Goal: Task Accomplishment & Management: Manage account settings

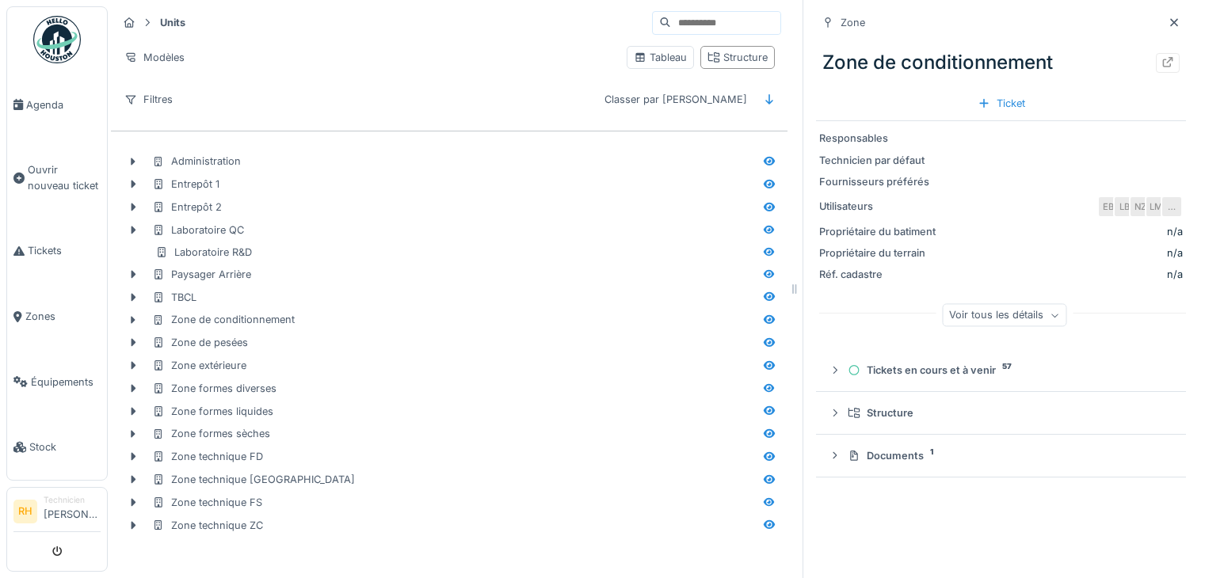
scroll to position [12, 0]
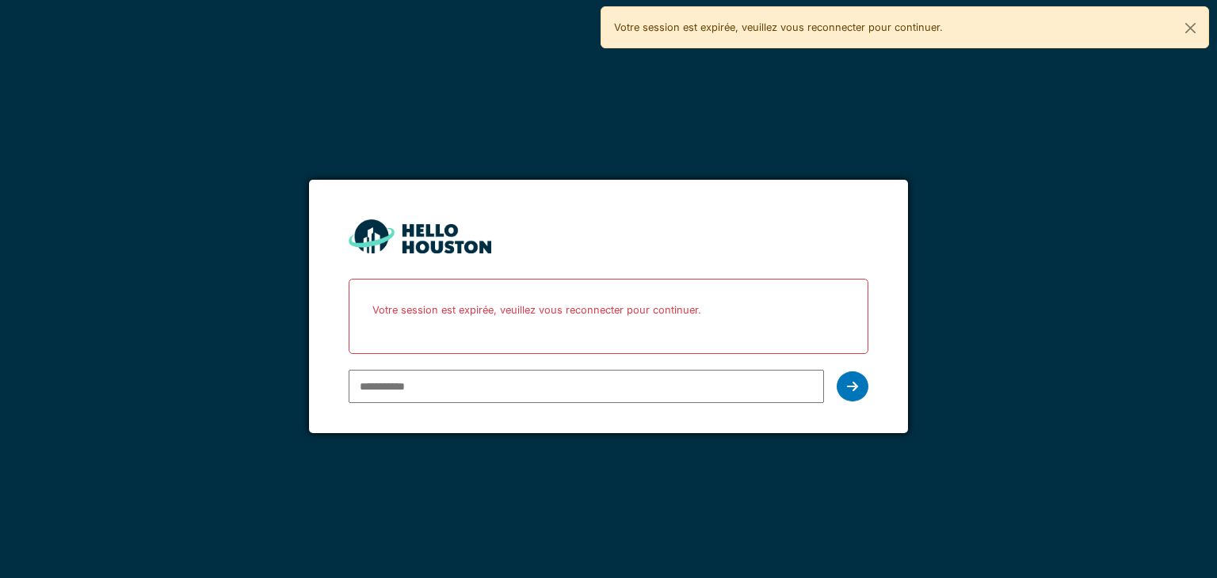
drag, startPoint x: 0, startPoint y: 0, endPoint x: 484, endPoint y: 375, distance: 612.1
click at [484, 375] on input "email" at bounding box center [586, 386] width 475 height 33
type input "**********"
click at [852, 383] on icon at bounding box center [852, 386] width 11 height 13
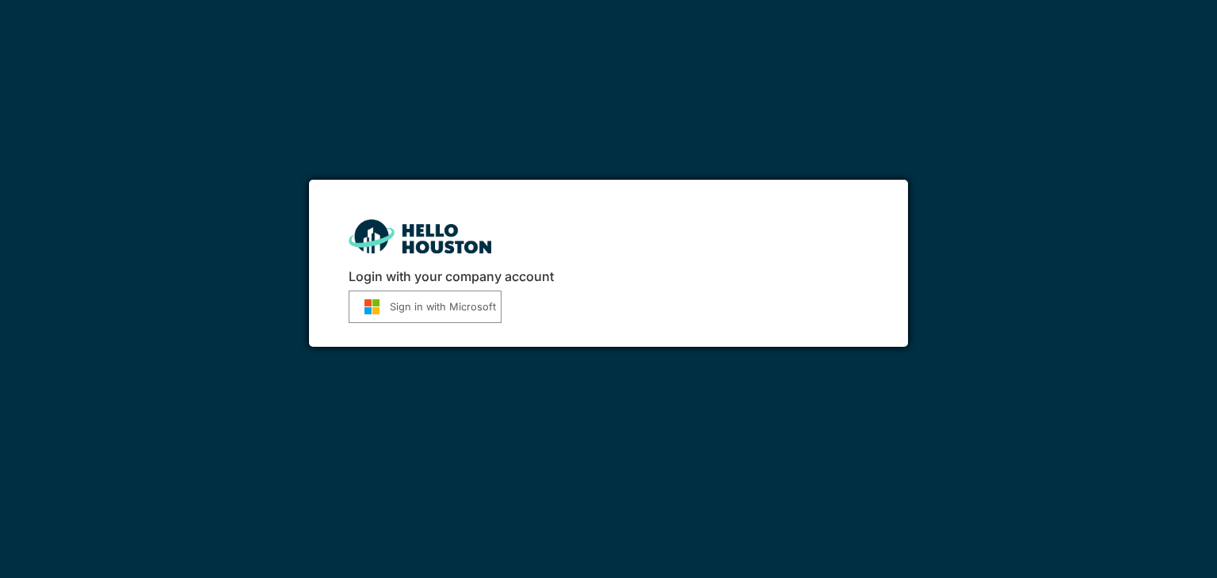
click at [428, 314] on button "Sign in with Microsoft" at bounding box center [425, 307] width 153 height 32
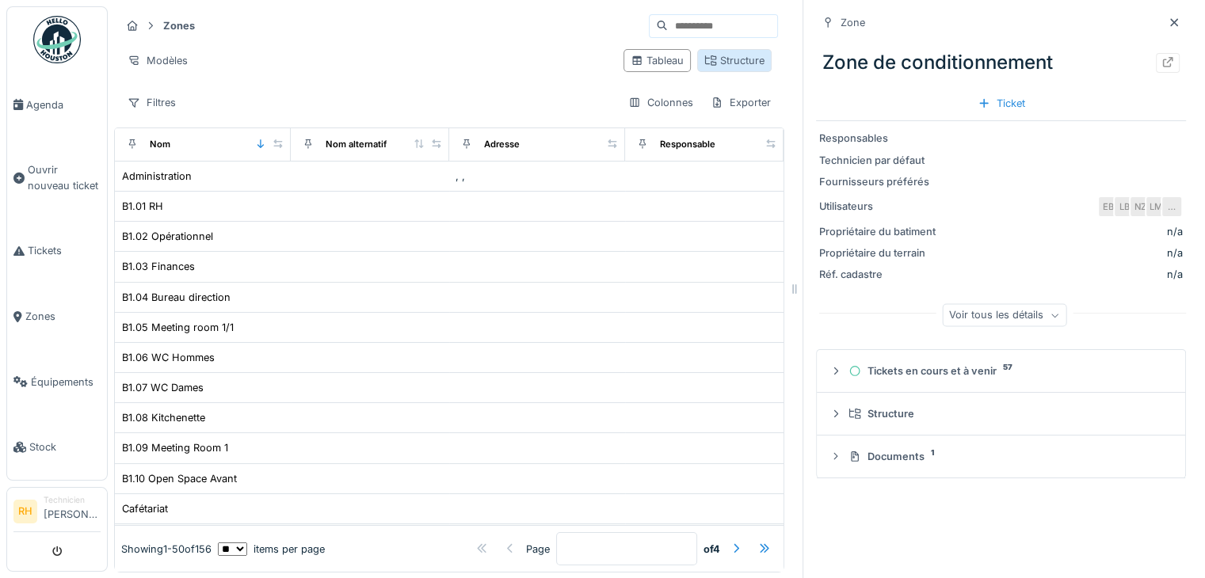
click at [709, 58] on div "Structure" at bounding box center [734, 60] width 60 height 15
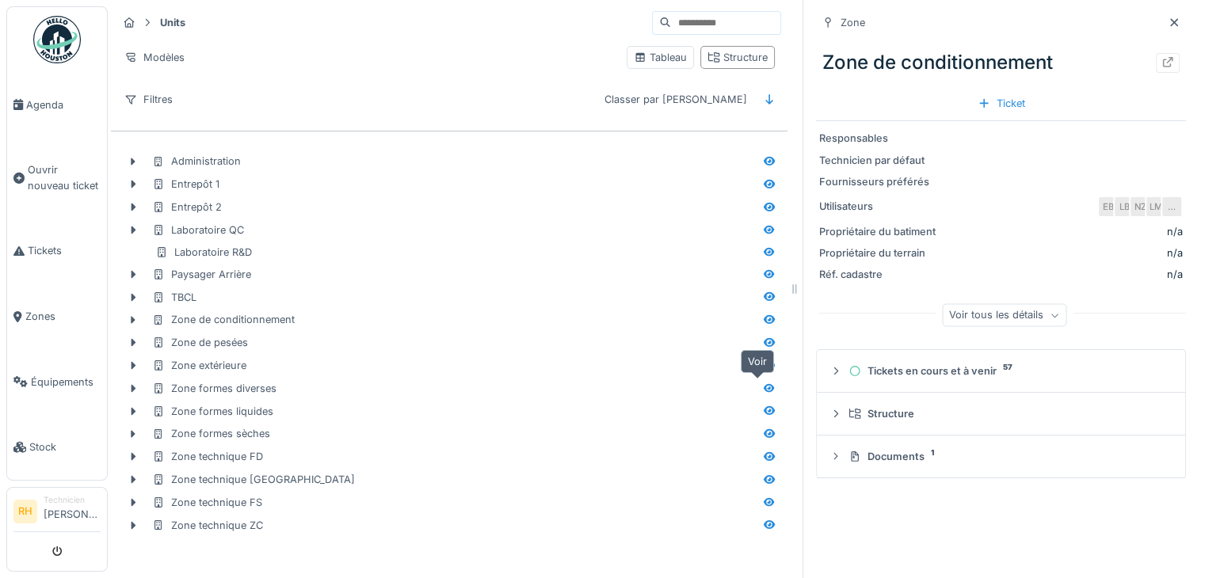
click at [764, 387] on icon at bounding box center [769, 387] width 11 height 9
click at [1161, 63] on icon at bounding box center [1167, 62] width 13 height 10
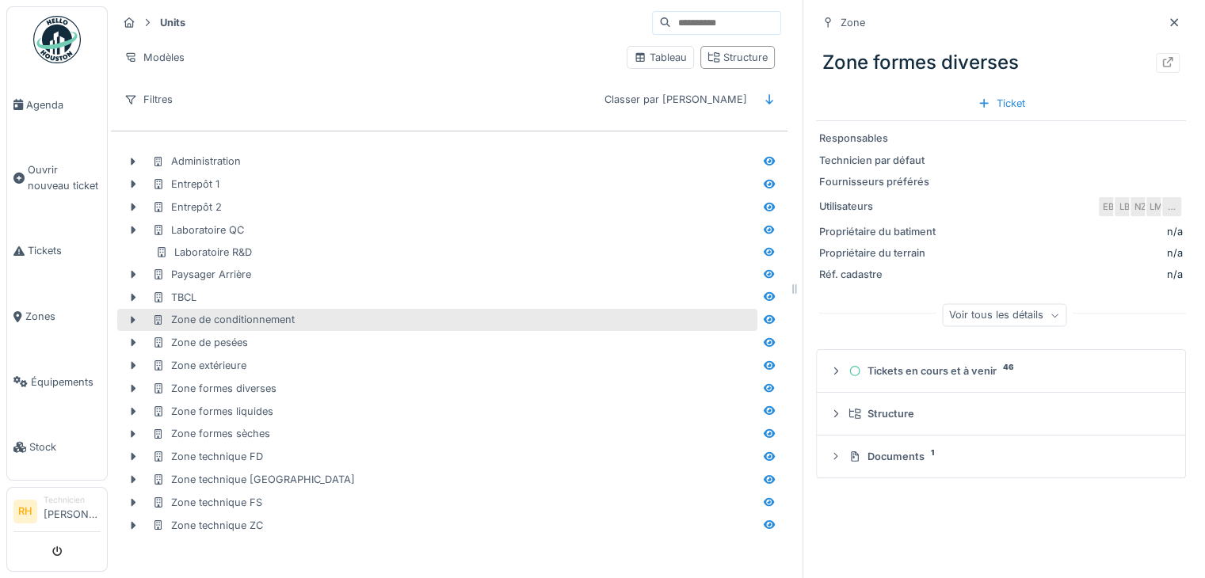
click at [368, 310] on div "Zone de conditionnement" at bounding box center [437, 320] width 640 height 23
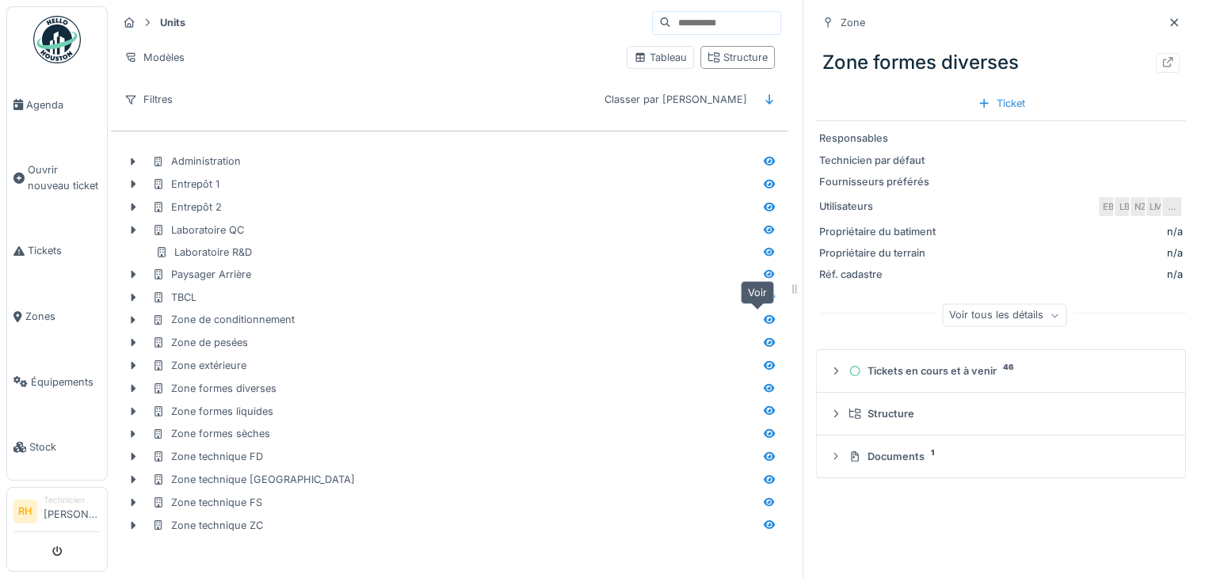
click at [763, 315] on icon at bounding box center [769, 320] width 13 height 10
click at [43, 375] on span "Équipements" at bounding box center [66, 382] width 70 height 15
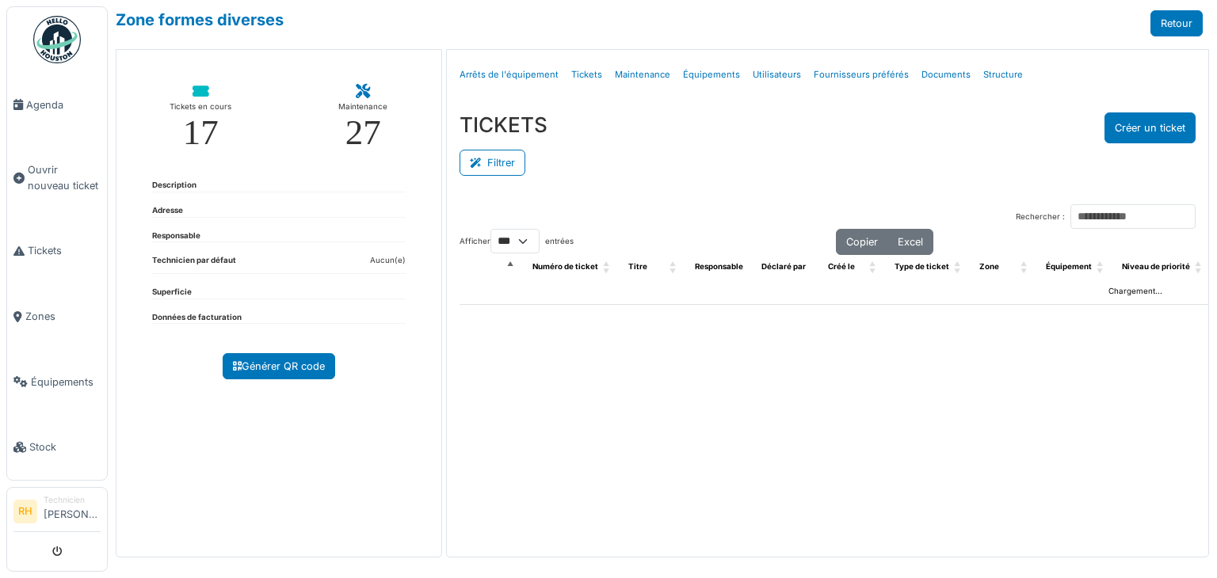
select select "***"
click at [496, 156] on button "Filtrer" at bounding box center [492, 163] width 66 height 26
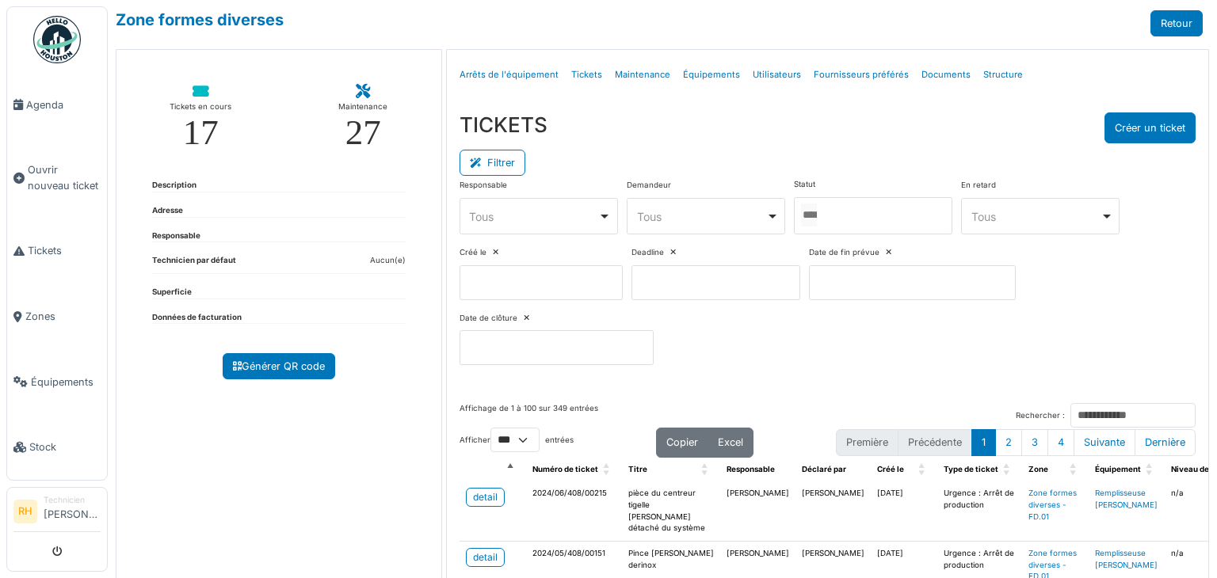
click at [868, 200] on div at bounding box center [873, 215] width 158 height 37
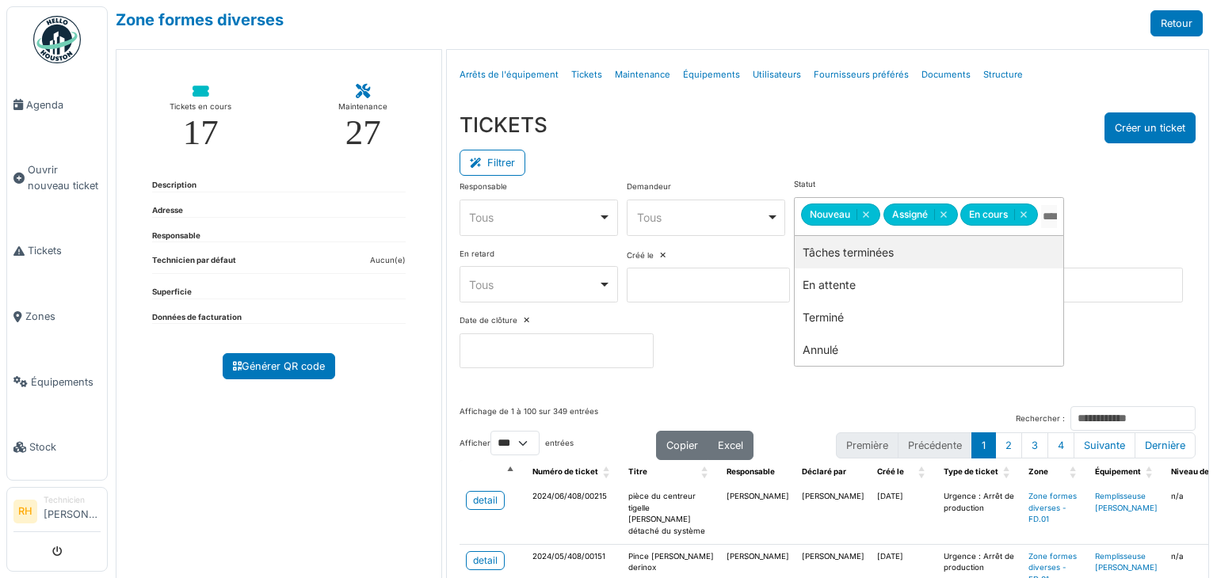
click at [822, 136] on div "TICKETS Créer un ticket" at bounding box center [827, 127] width 736 height 31
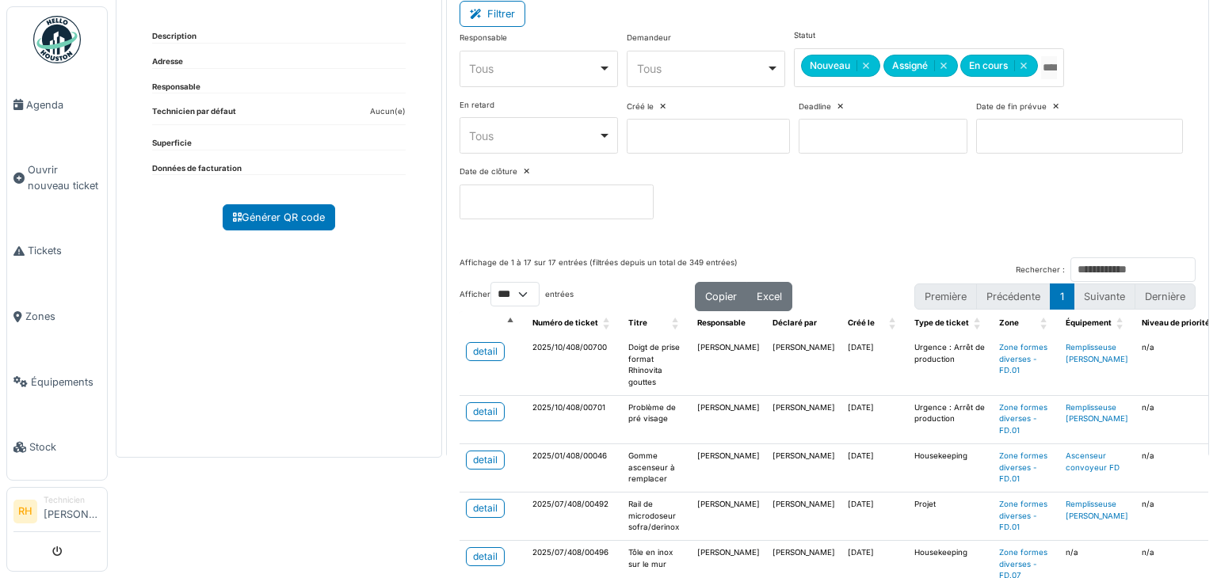
scroll to position [158, 0]
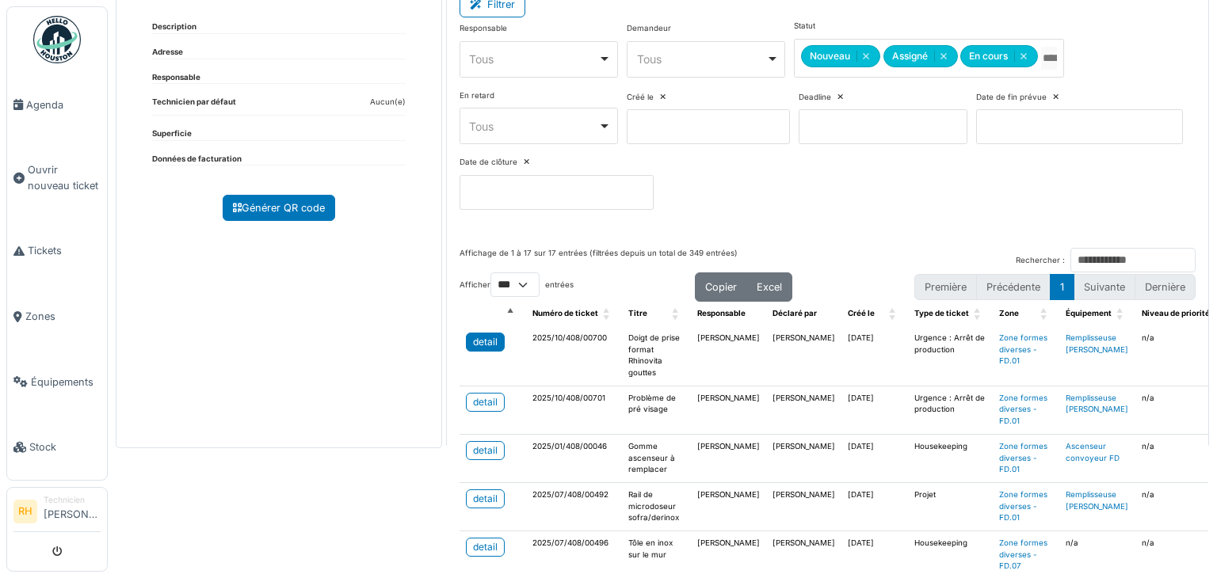
click at [482, 337] on div "detail" at bounding box center [485, 342] width 25 height 14
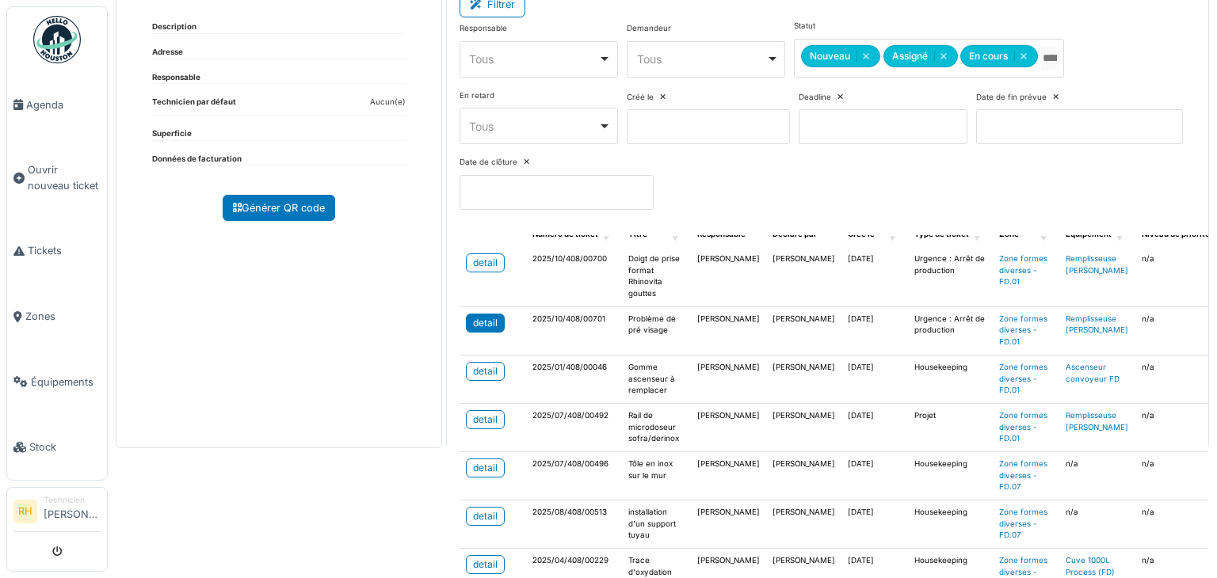
click at [482, 320] on div "detail" at bounding box center [485, 323] width 25 height 14
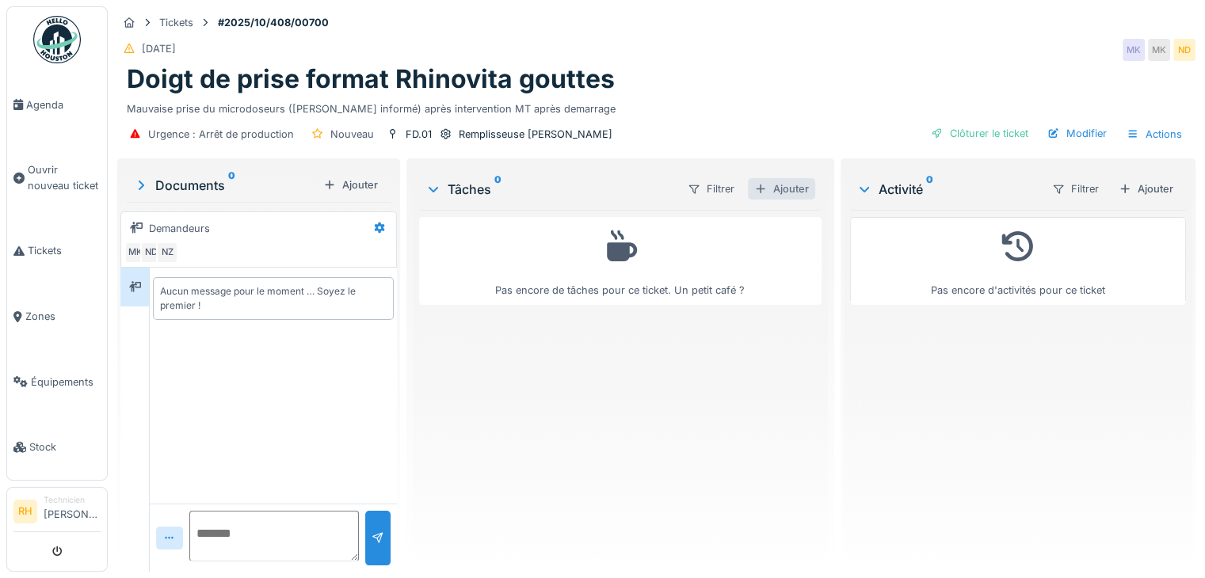
click at [763, 188] on div "Ajouter" at bounding box center [781, 188] width 67 height 21
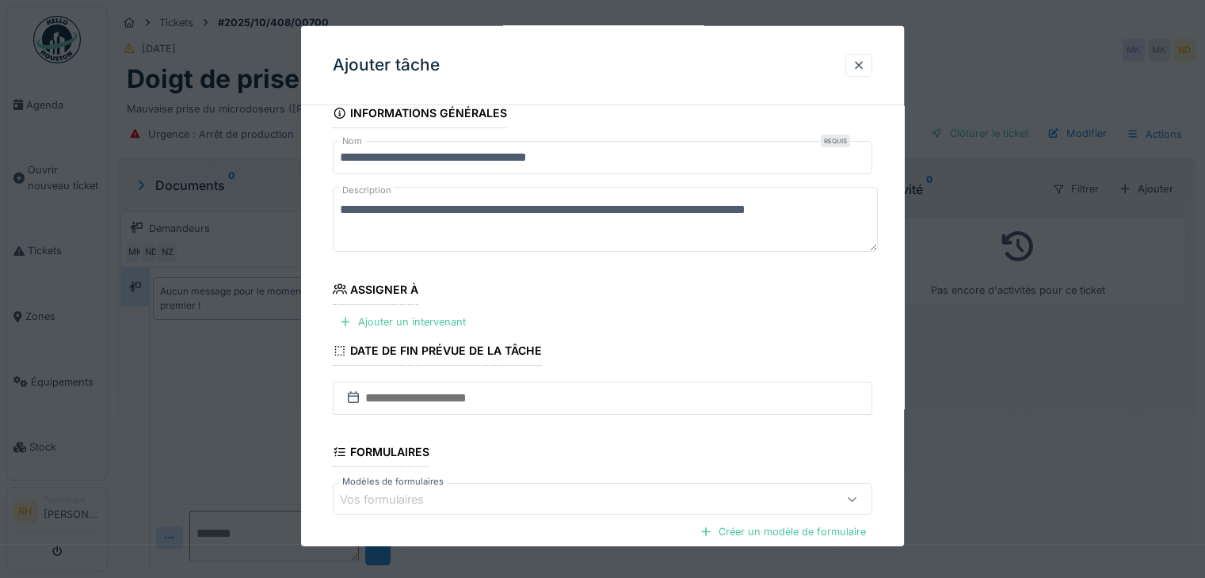
scroll to position [79, 0]
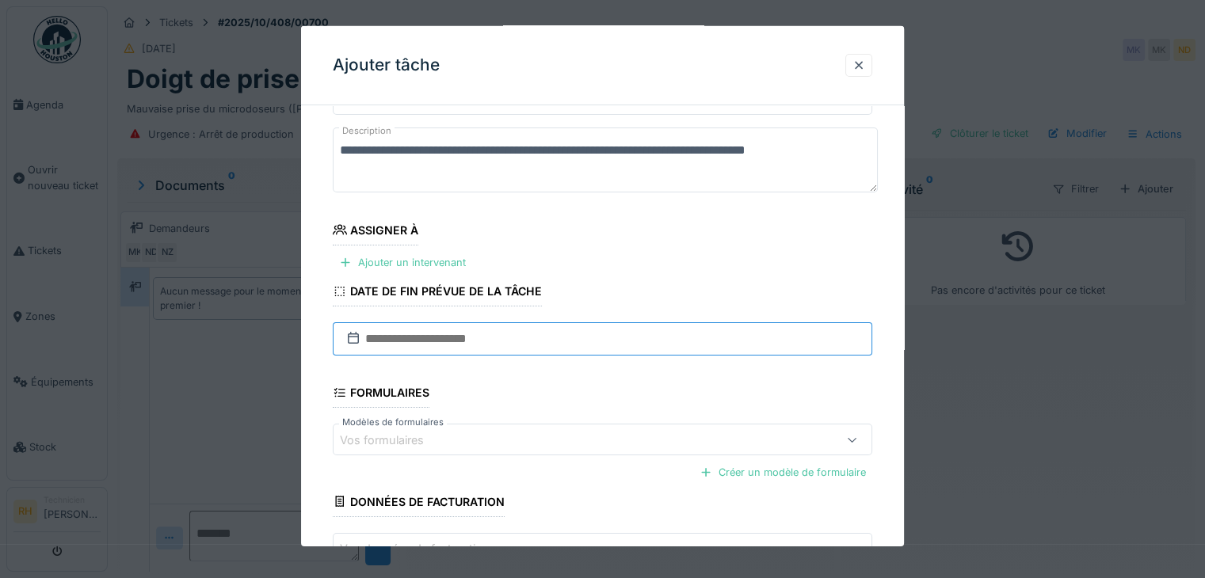
click at [520, 351] on input "text" at bounding box center [602, 338] width 539 height 33
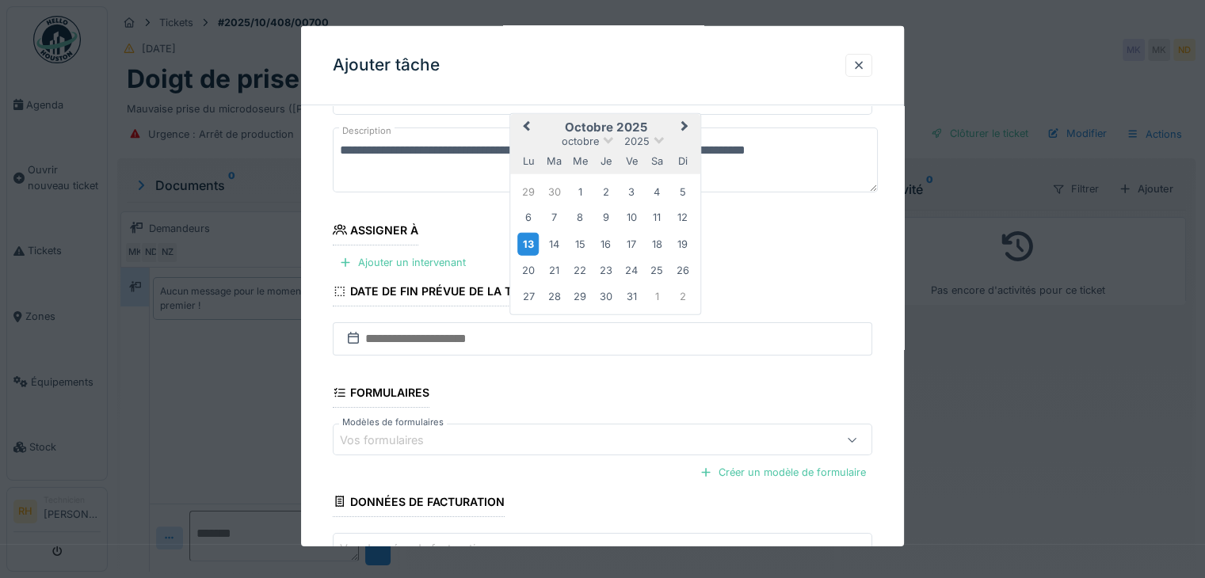
click at [532, 242] on div "13" at bounding box center [527, 243] width 21 height 23
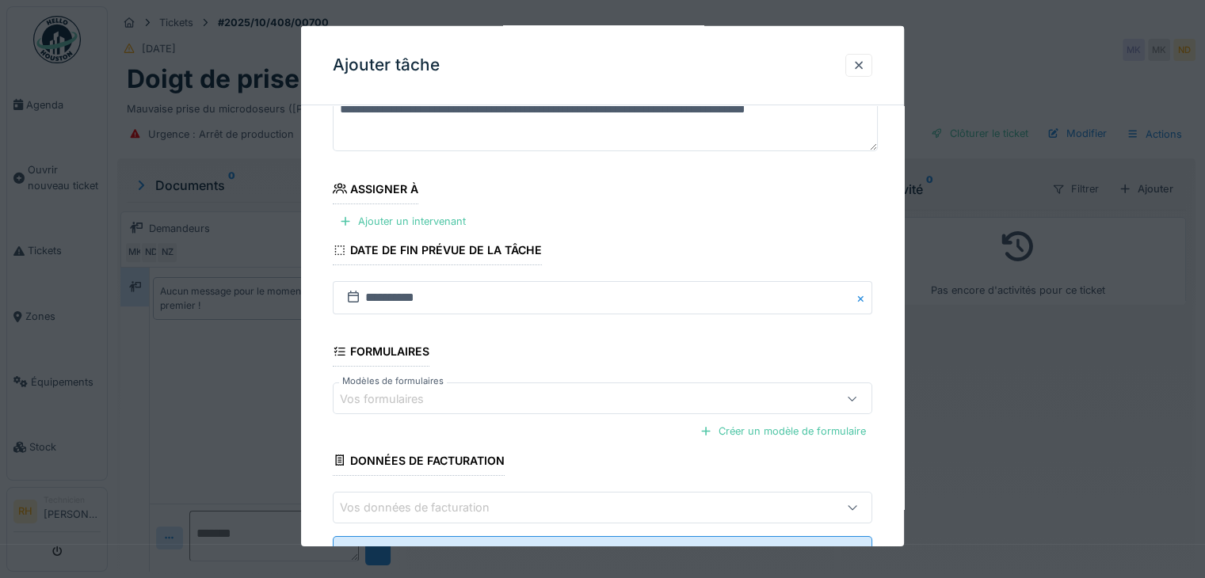
scroll to position [185, 0]
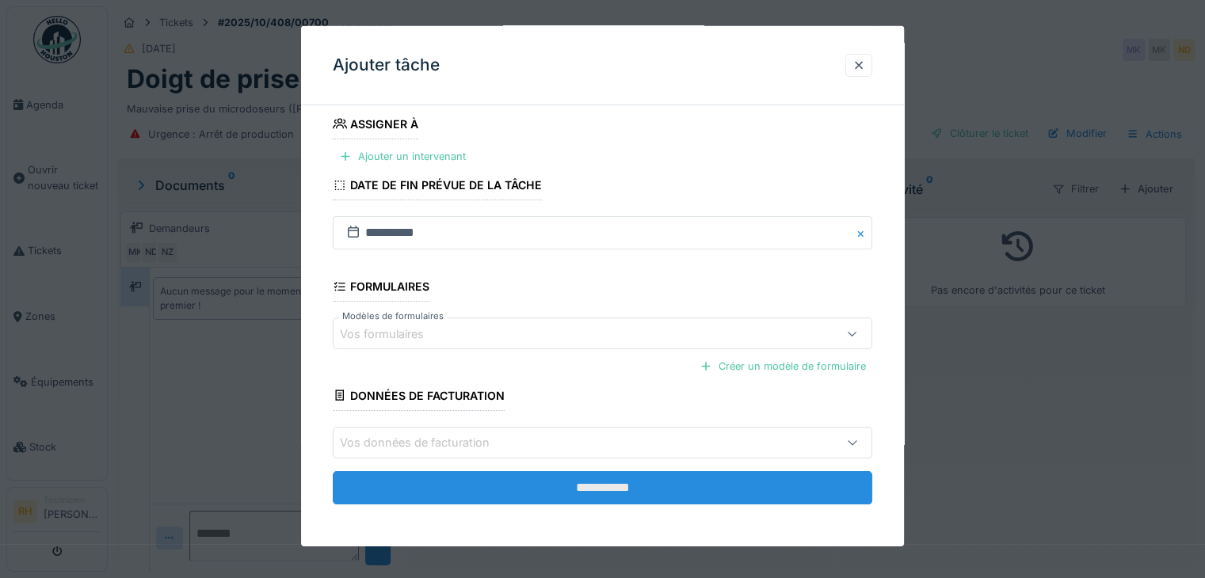
click at [536, 481] on input "**********" at bounding box center [602, 487] width 539 height 33
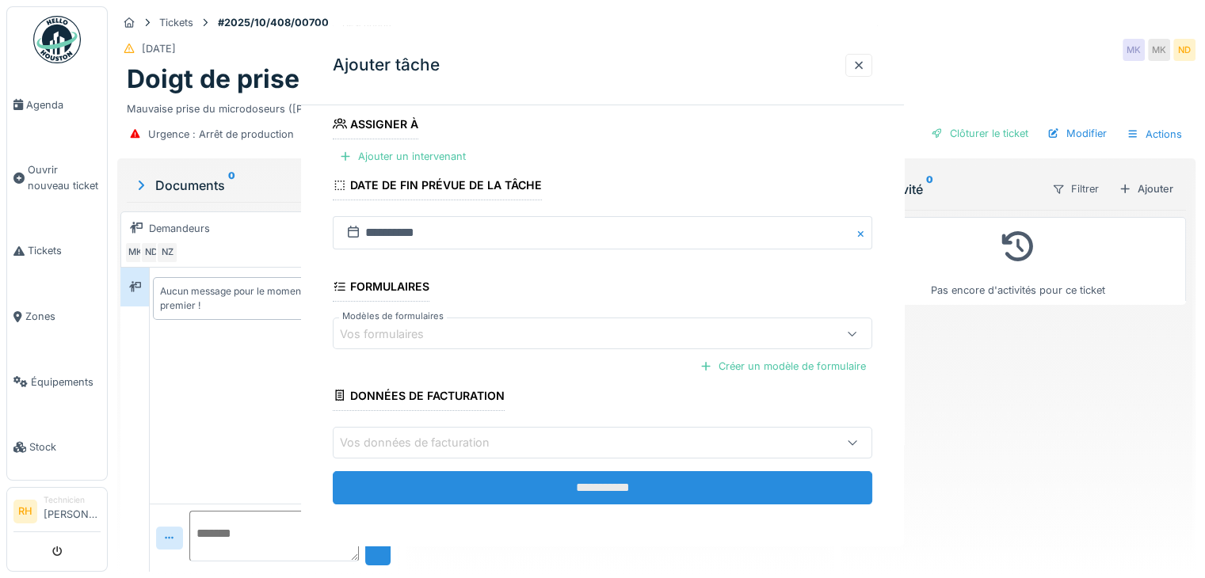
scroll to position [0, 0]
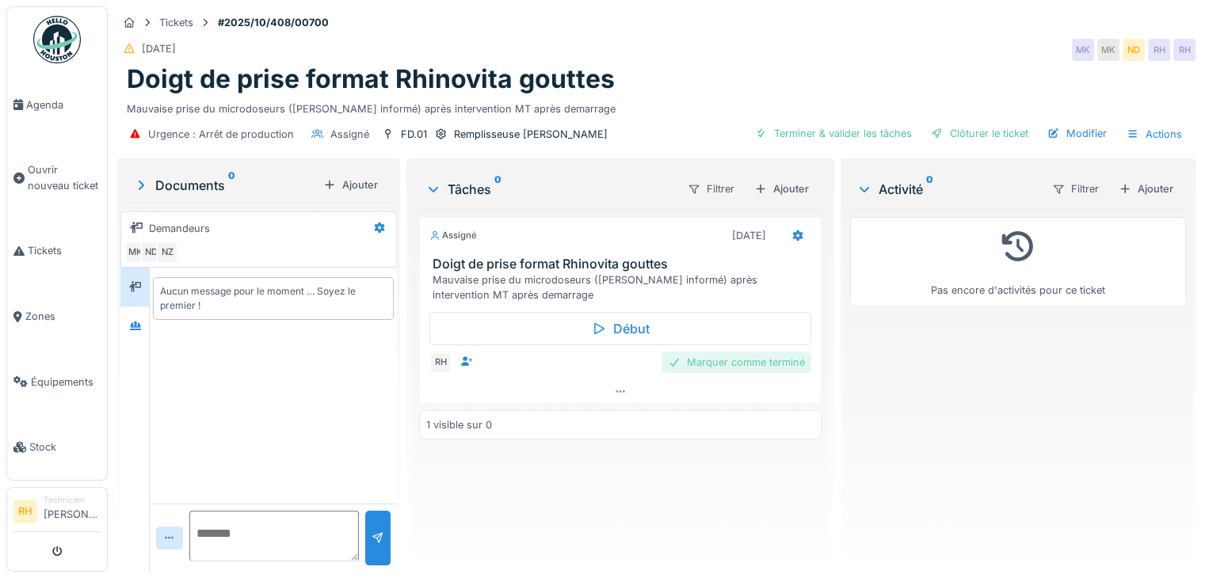
click at [731, 362] on div "Marquer comme terminé" at bounding box center [736, 362] width 150 height 21
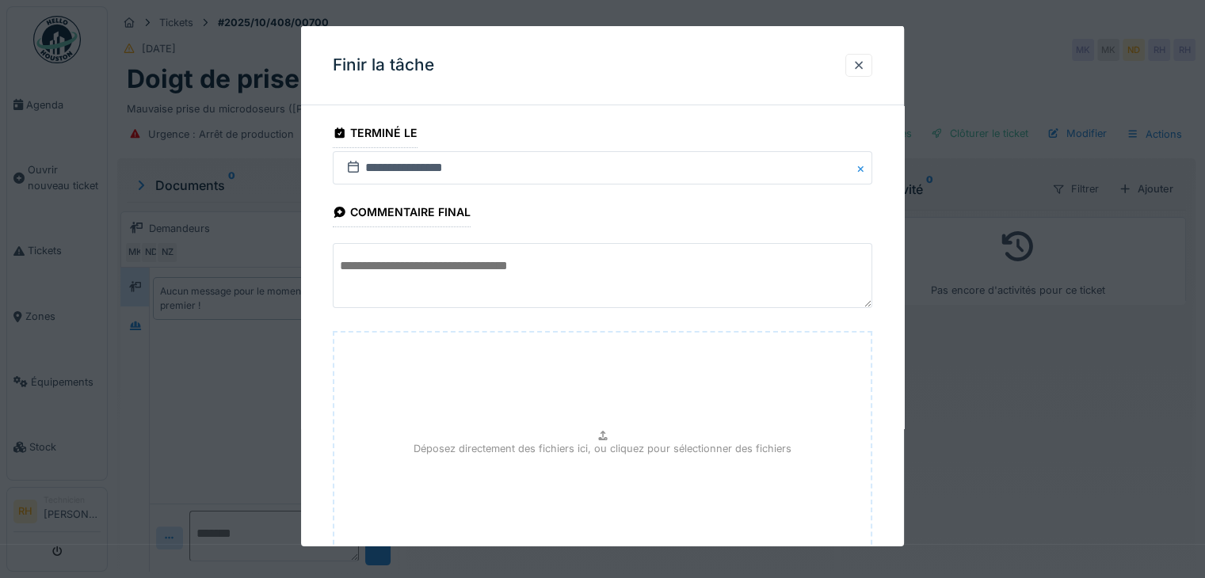
click at [529, 270] on textarea at bounding box center [602, 275] width 539 height 65
type textarea "*"
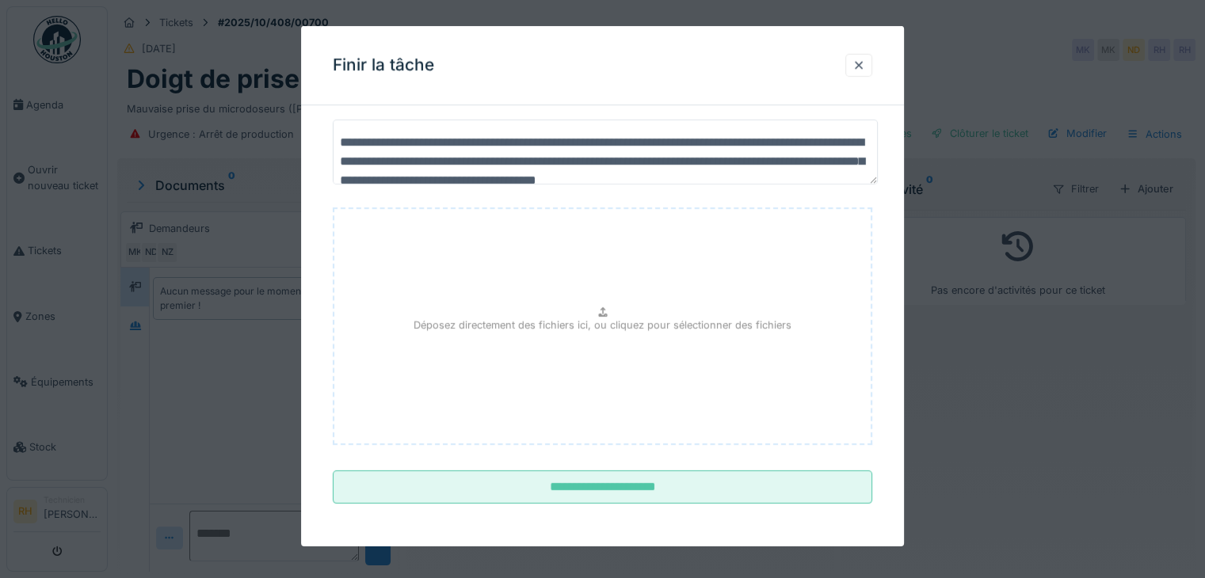
drag, startPoint x: 852, startPoint y: 160, endPoint x: 233, endPoint y: 101, distance: 621.6
click at [233, 101] on div "**********" at bounding box center [656, 289] width 1097 height 578
type textarea "**********"
click at [860, 64] on div at bounding box center [858, 65] width 13 height 15
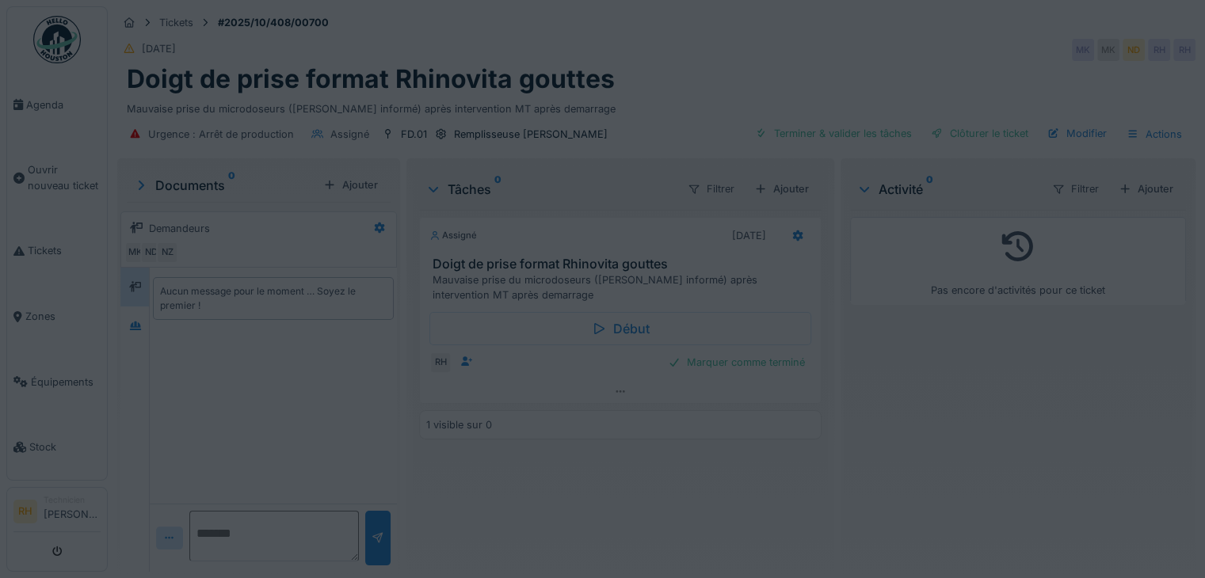
drag, startPoint x: 1054, startPoint y: 490, endPoint x: 1063, endPoint y: 456, distance: 35.4
click at [1054, 486] on div "Pas encore d'activités pour ce ticket" at bounding box center [1018, 384] width 336 height 349
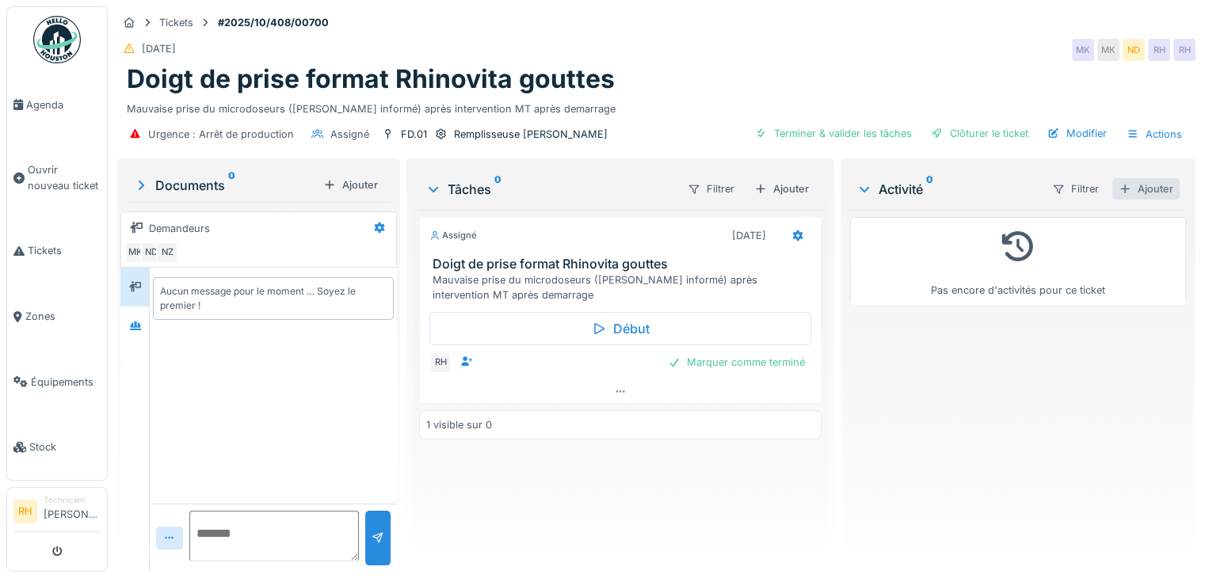
click at [1119, 192] on div "Ajouter" at bounding box center [1145, 188] width 67 height 21
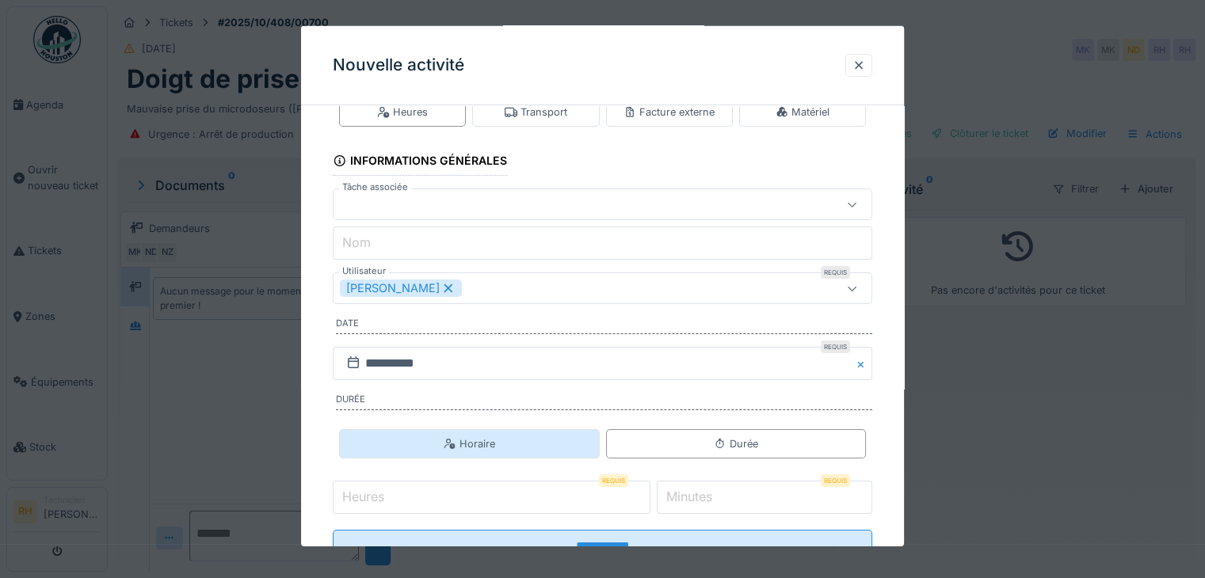
scroll to position [98, 0]
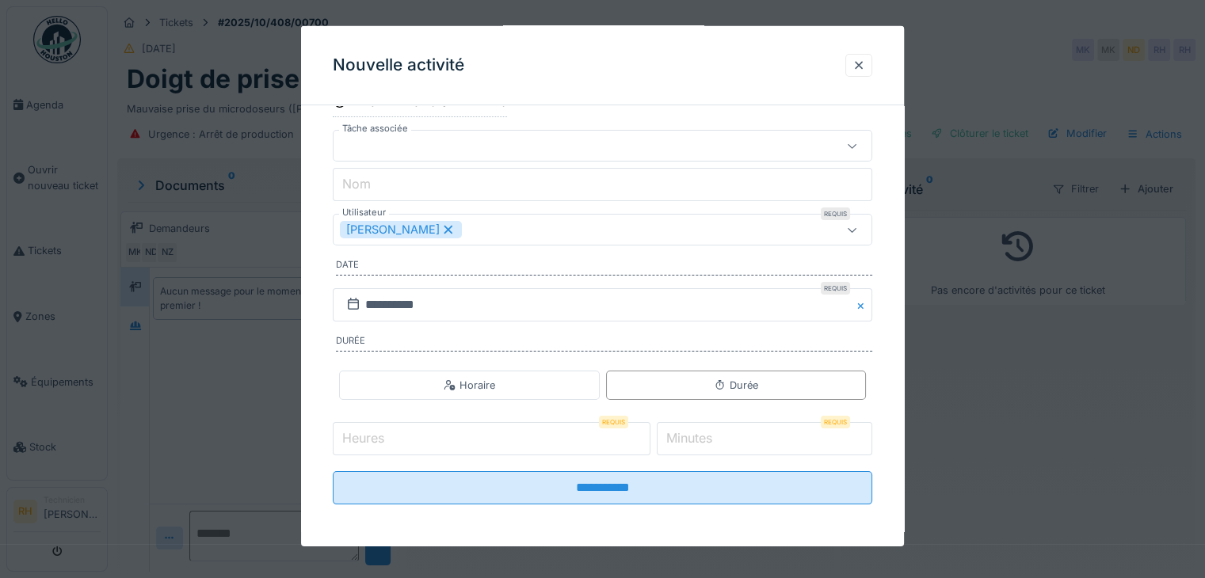
click at [515, 429] on input "Heures" at bounding box center [492, 438] width 318 height 33
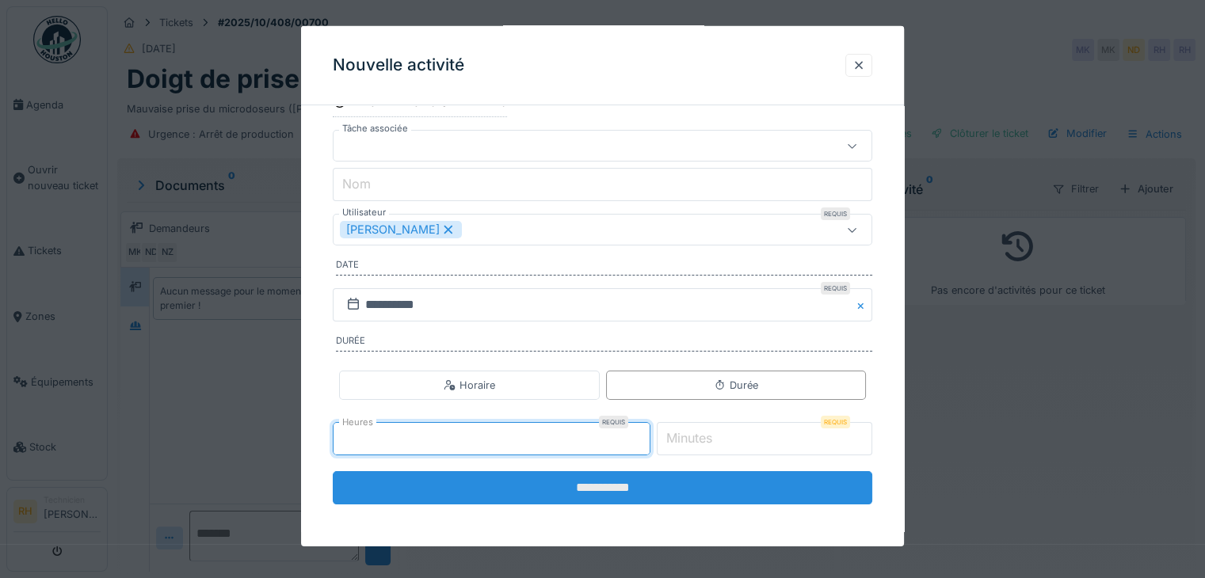
type input "*"
click at [558, 478] on input "**********" at bounding box center [602, 487] width 539 height 33
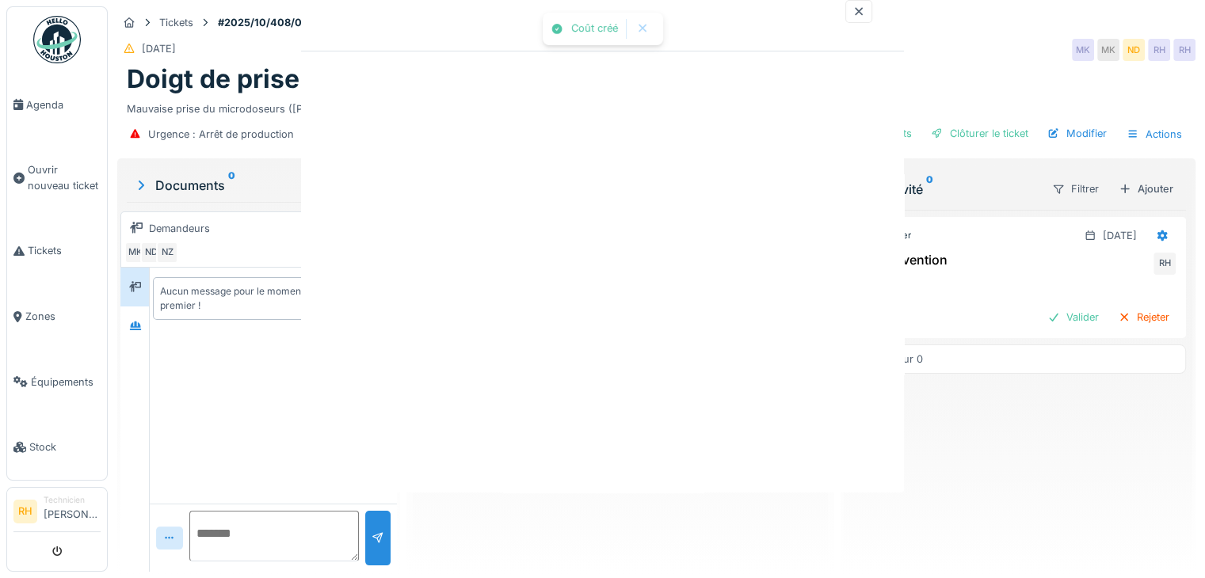
scroll to position [0, 0]
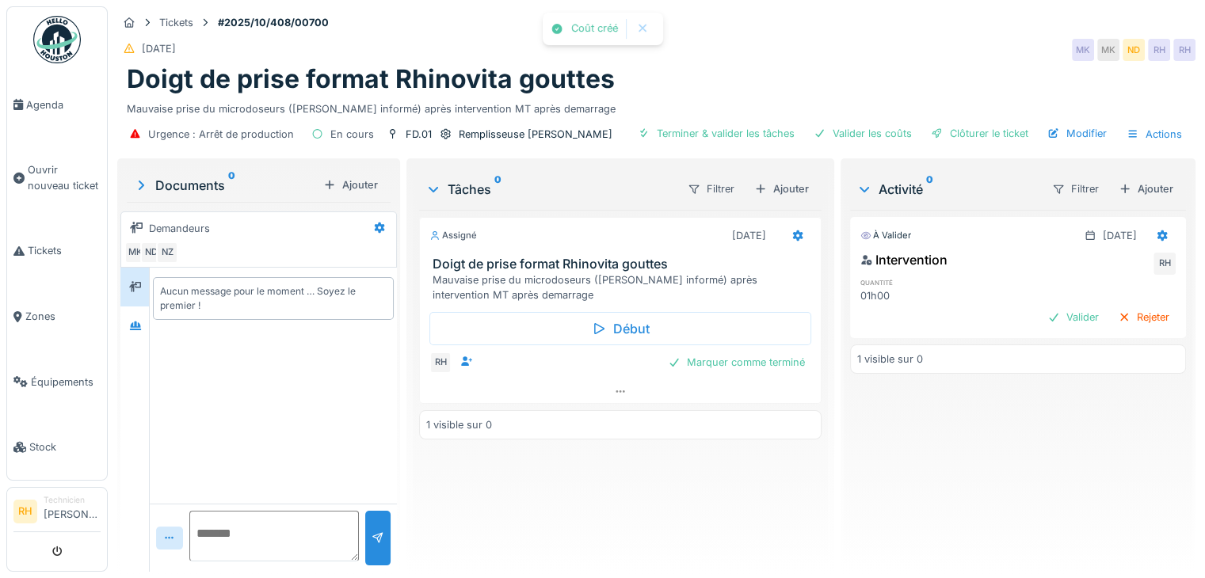
click at [1015, 463] on div "À valider 13/10/2025 Intervention RH quantité 01h00 Valider Rejeter 1 visible s…" at bounding box center [1018, 384] width 336 height 349
click at [737, 356] on div "Marquer comme terminé" at bounding box center [736, 362] width 150 height 21
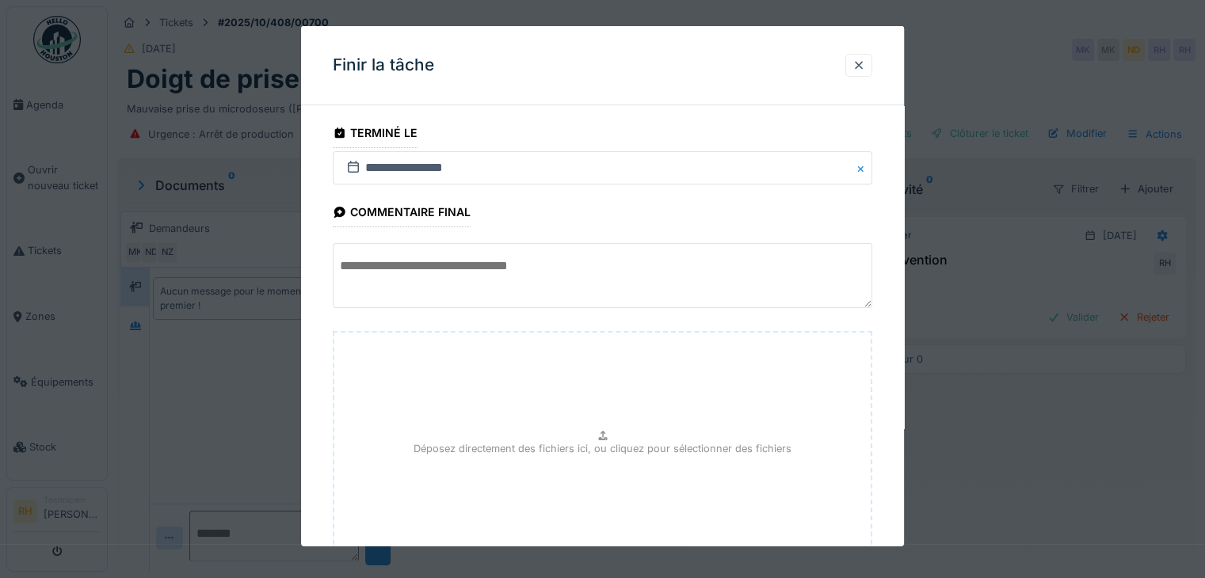
click at [466, 232] on fieldset "**********" at bounding box center [602, 379] width 539 height 522
click at [471, 257] on textarea at bounding box center [602, 275] width 539 height 65
paste textarea "**********"
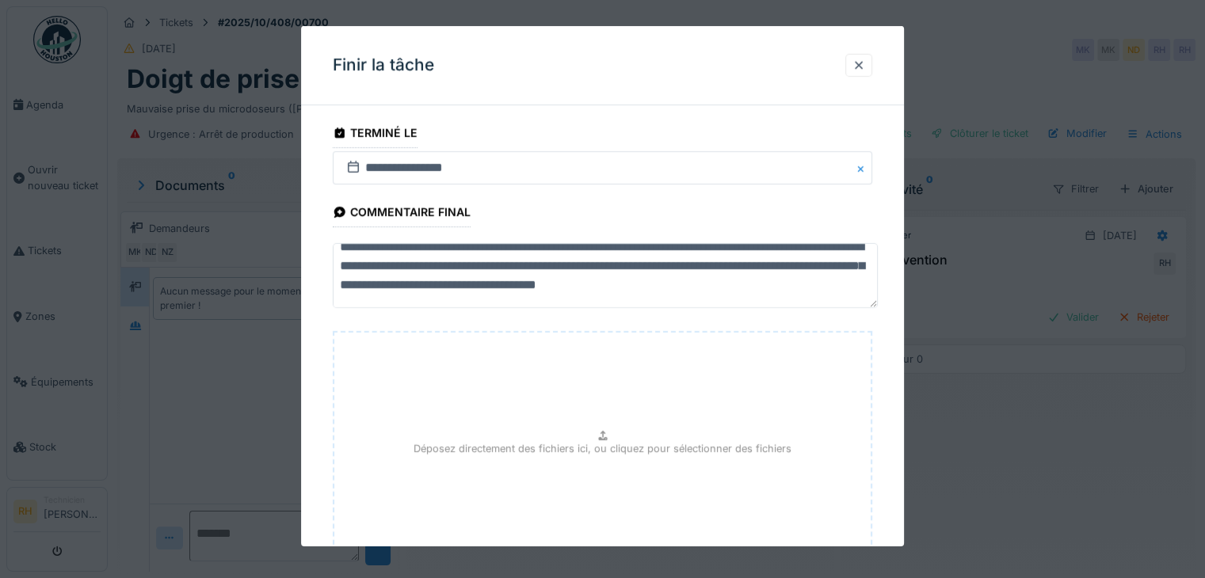
scroll to position [124, 0]
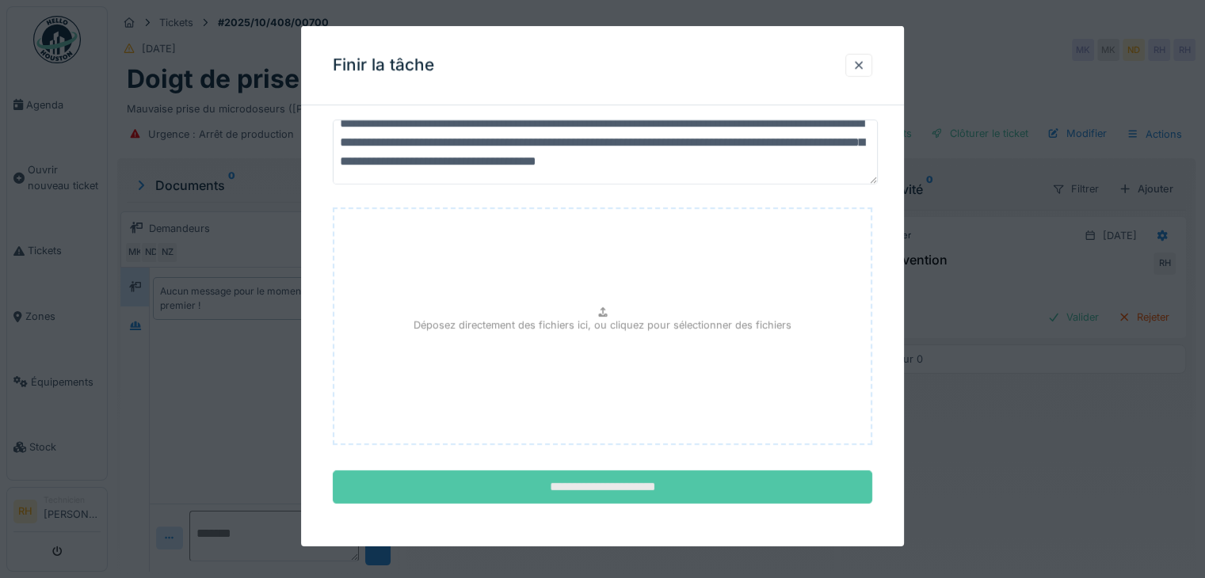
type textarea "**********"
click at [688, 482] on input "**********" at bounding box center [602, 487] width 539 height 33
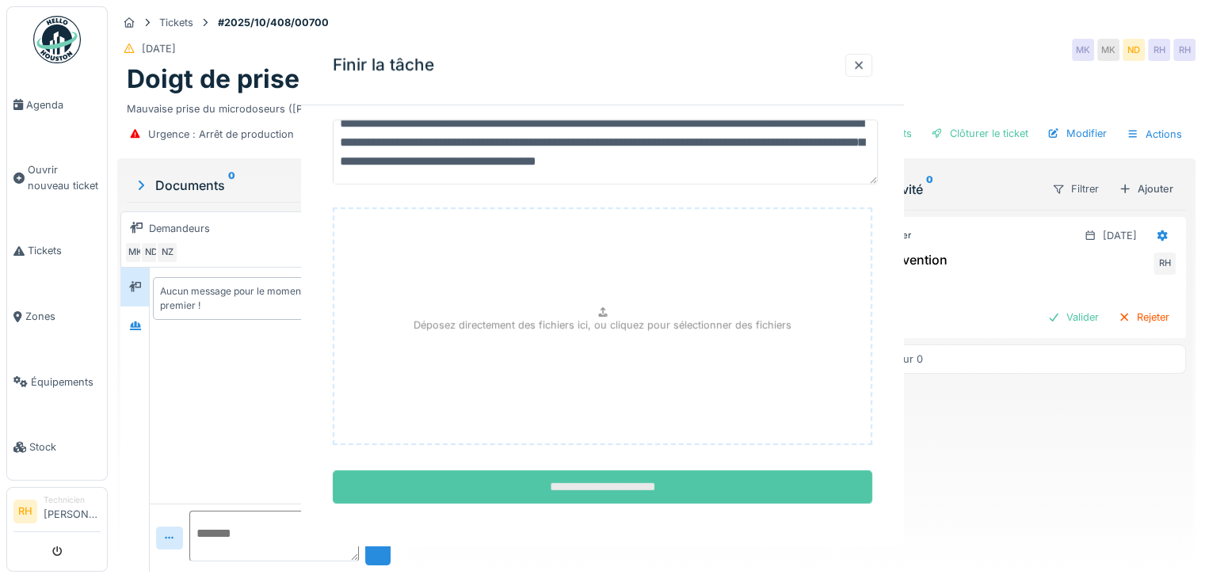
scroll to position [0, 0]
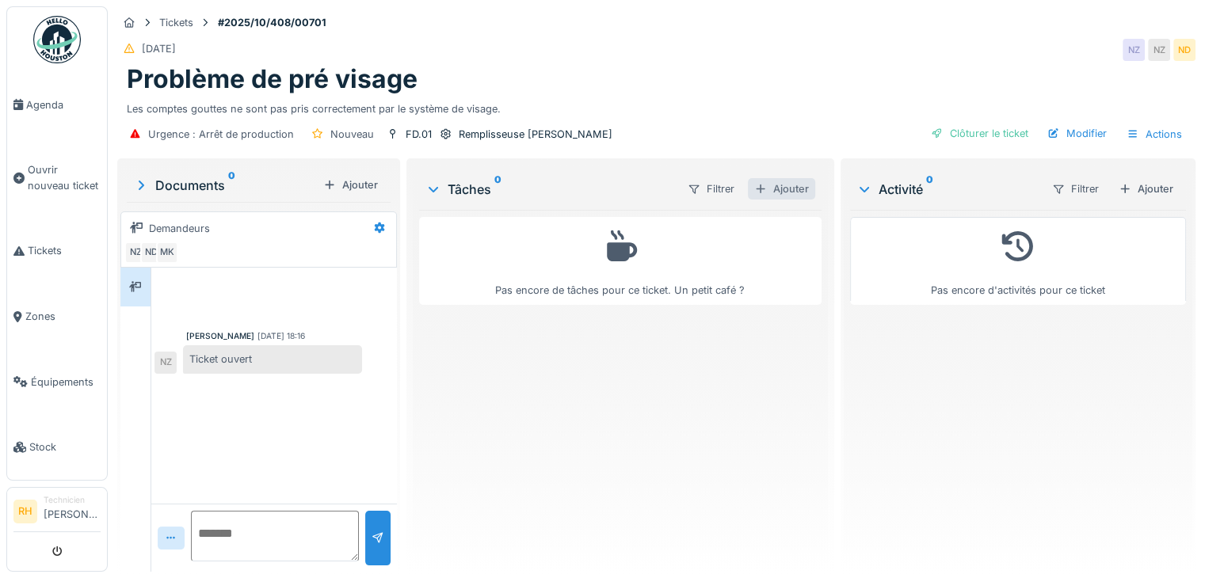
click at [779, 191] on div "Ajouter" at bounding box center [781, 188] width 67 height 21
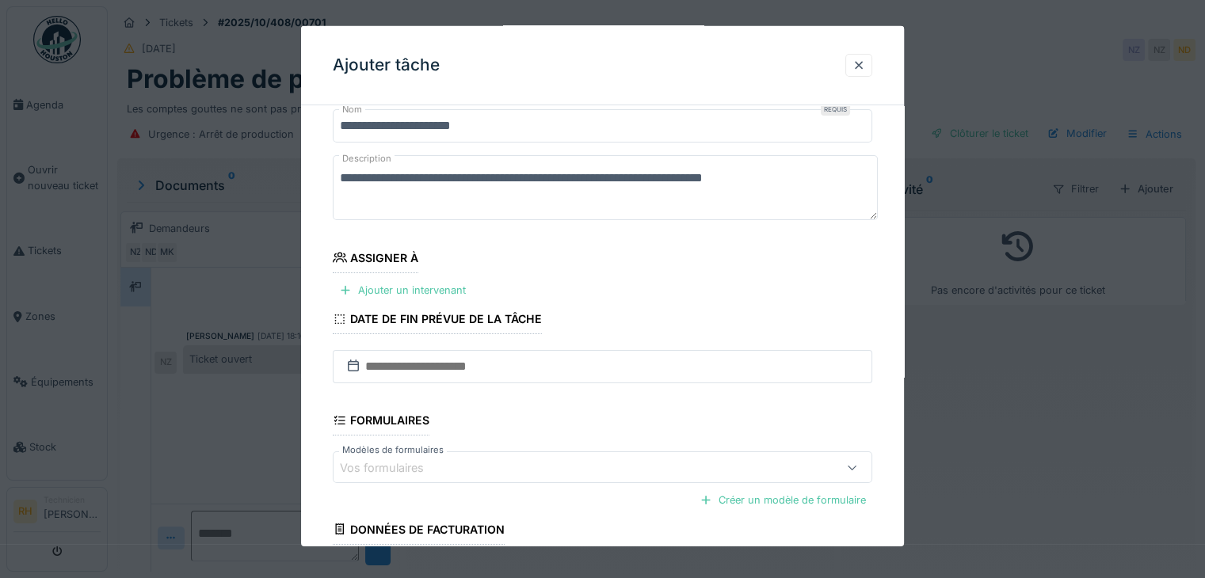
scroll to position [79, 0]
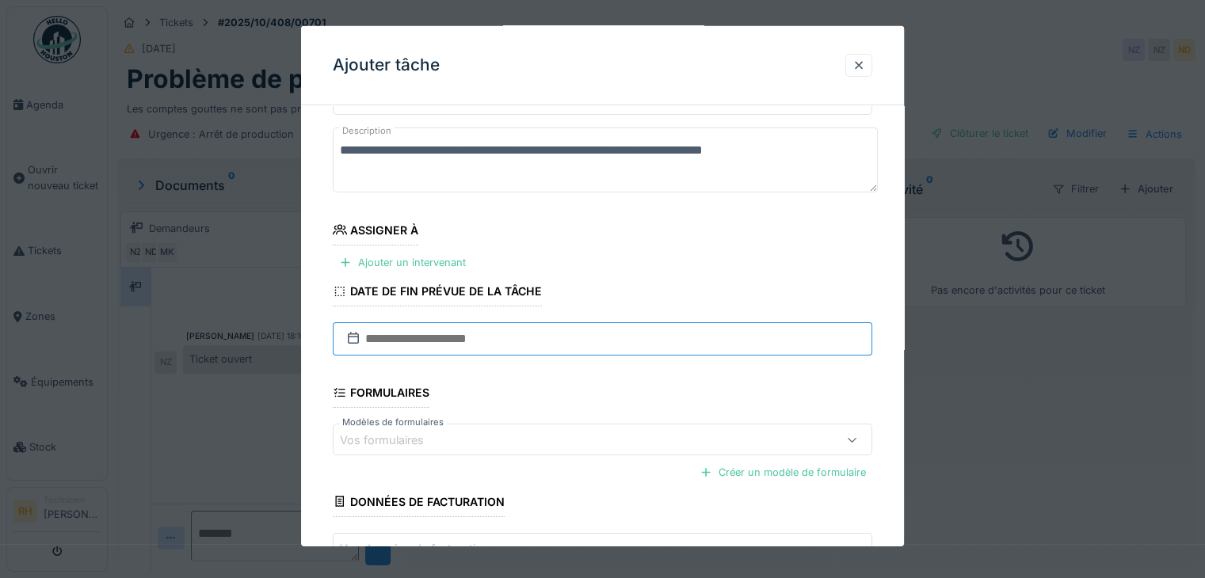
drag, startPoint x: 468, startPoint y: 343, endPoint x: 501, endPoint y: 342, distance: 32.5
click at [468, 343] on input "text" at bounding box center [602, 338] width 539 height 33
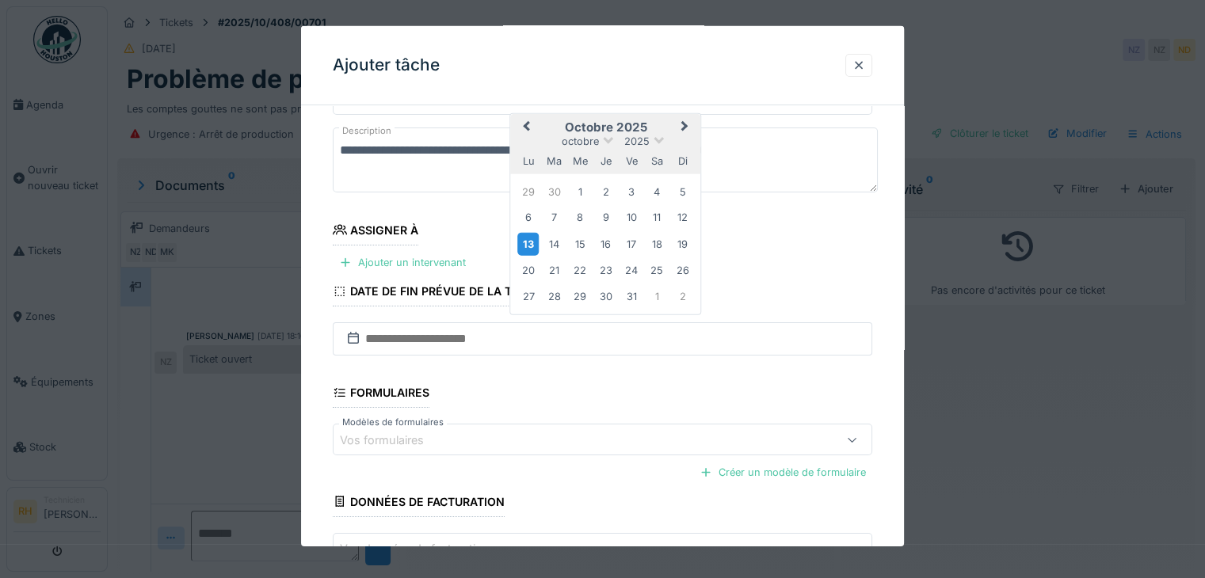
click at [531, 240] on div "13" at bounding box center [527, 243] width 21 height 23
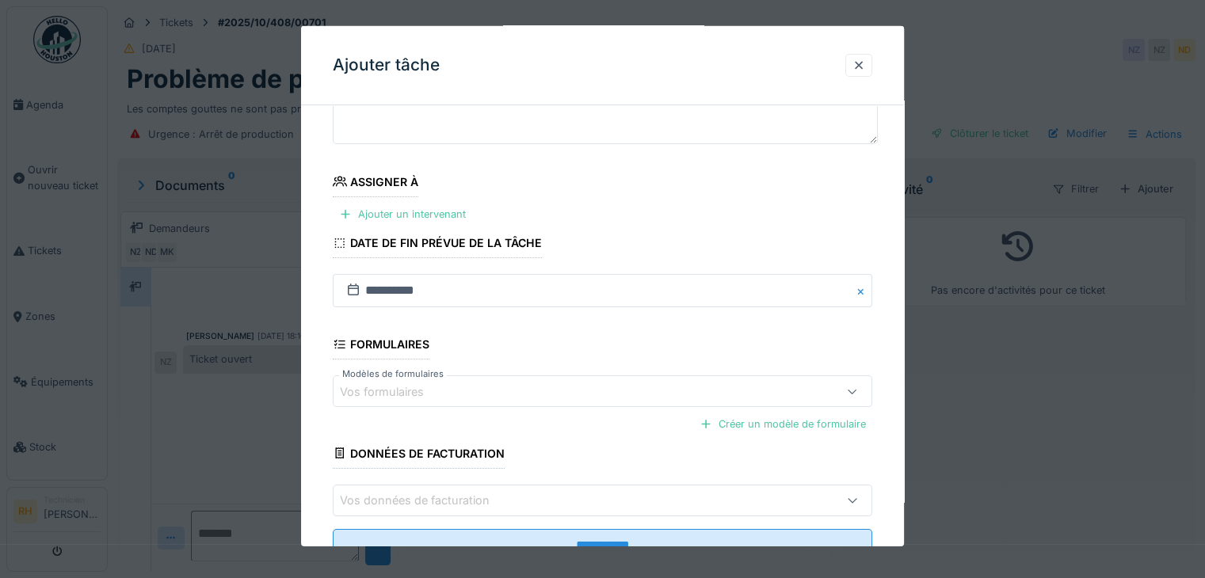
scroll to position [185, 0]
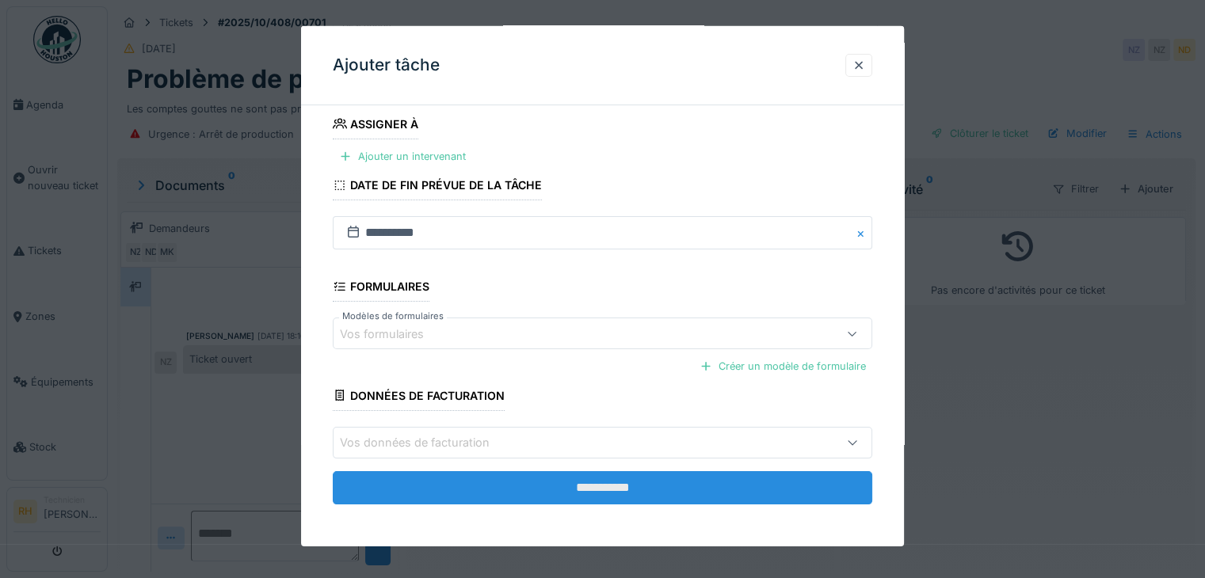
click at [630, 487] on input "**********" at bounding box center [602, 487] width 539 height 33
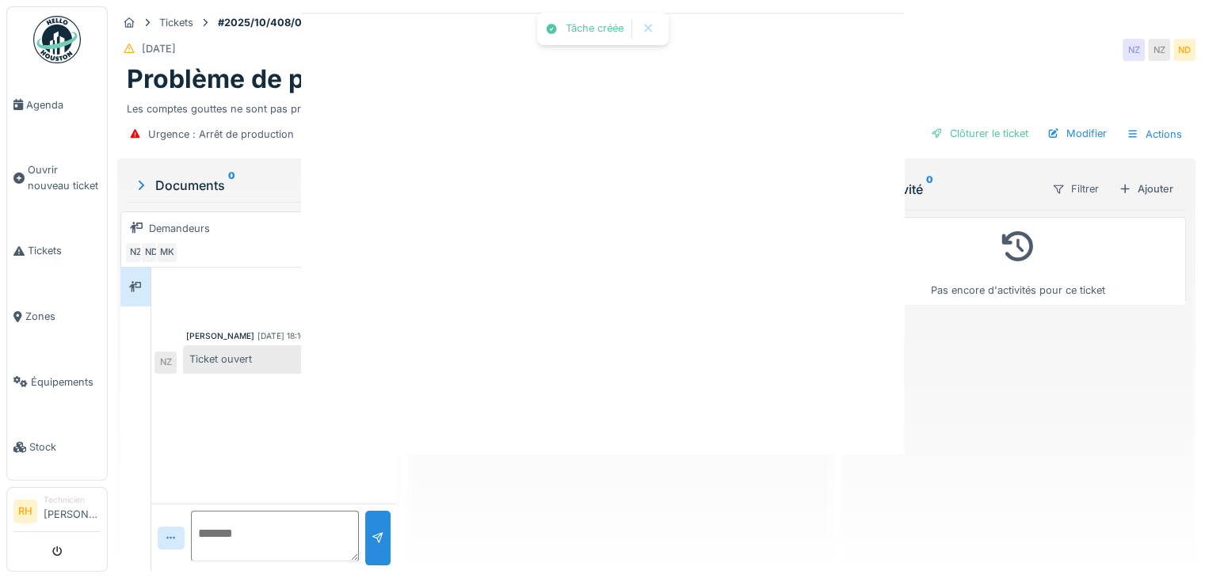
scroll to position [0, 0]
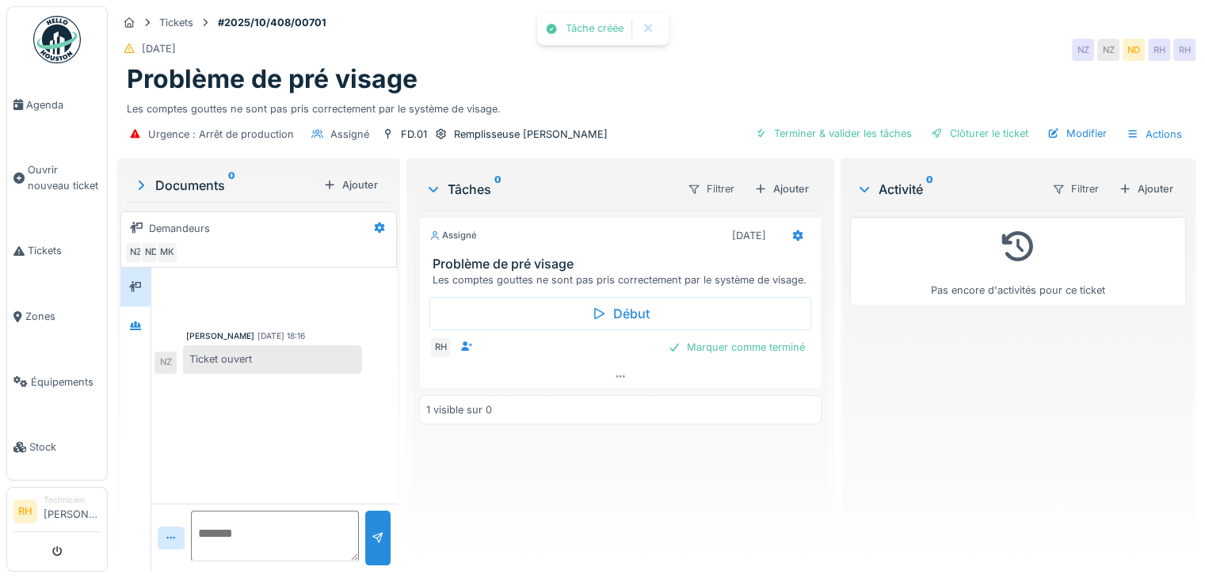
drag, startPoint x: 755, startPoint y: 497, endPoint x: 746, endPoint y: 487, distance: 12.9
click at [754, 497] on div "Assigné 13/10/2025 Problème de pré visage Les comptes gouttes ne sont pas pris …" at bounding box center [620, 384] width 402 height 349
click at [728, 347] on div "Marquer comme terminé" at bounding box center [736, 347] width 150 height 21
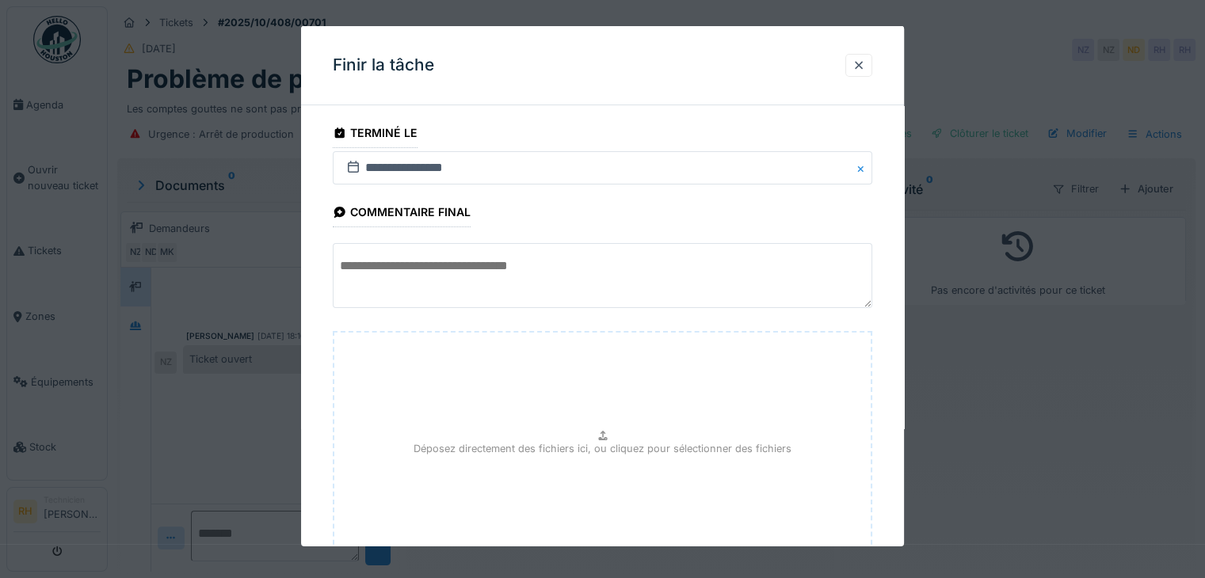
click at [532, 267] on textarea at bounding box center [602, 275] width 539 height 65
click at [865, 67] on div at bounding box center [858, 65] width 13 height 15
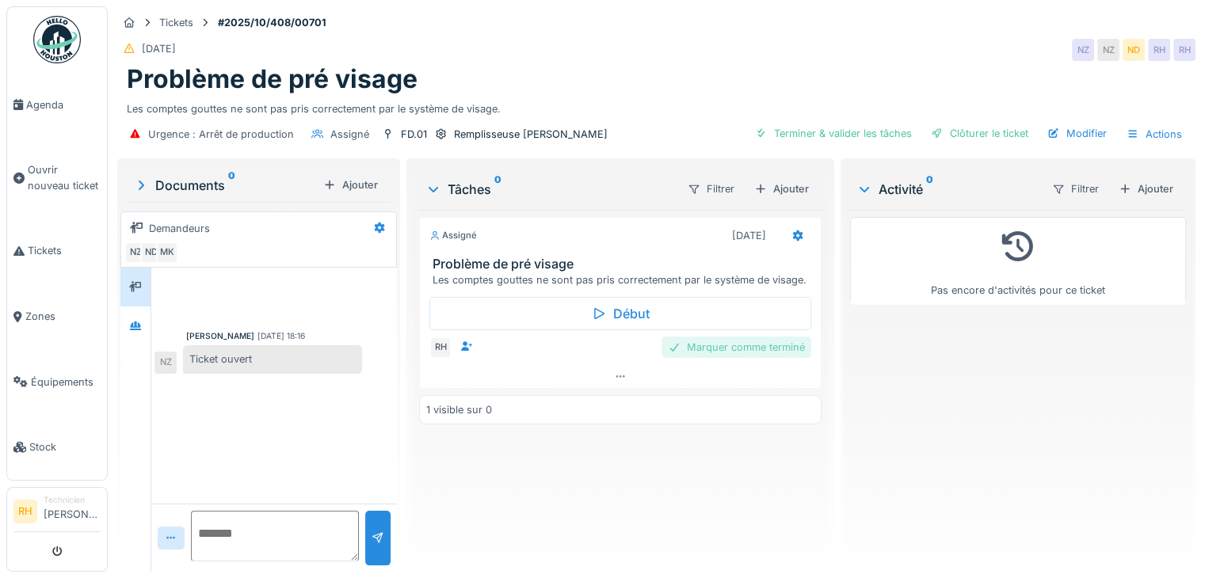
click at [737, 351] on div "Marquer comme terminé" at bounding box center [736, 347] width 150 height 21
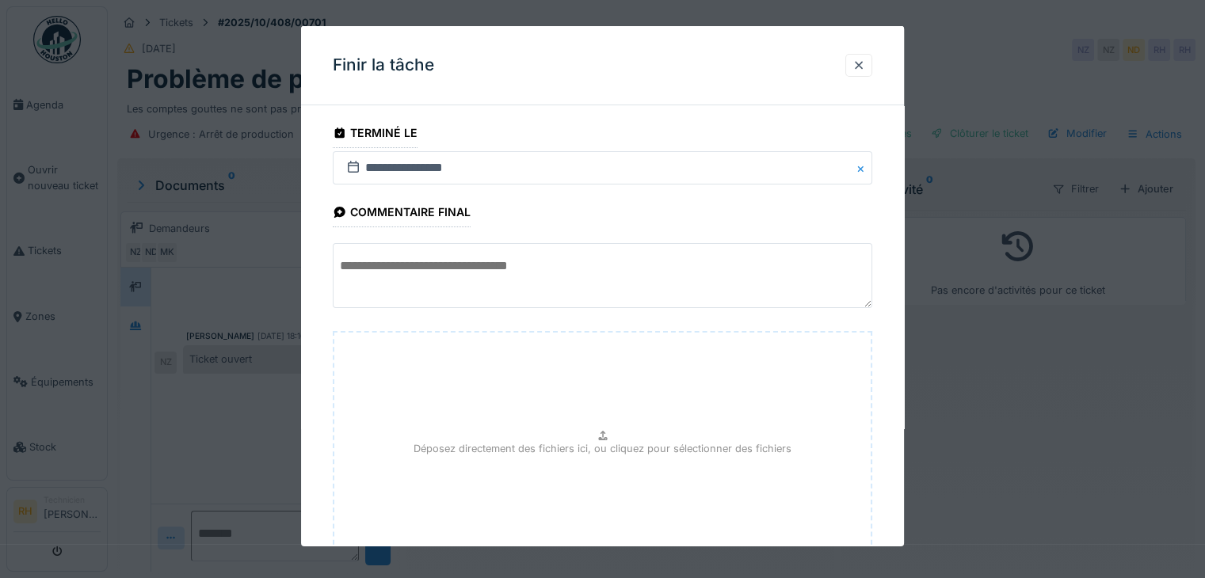
click at [514, 292] on textarea at bounding box center [602, 275] width 539 height 65
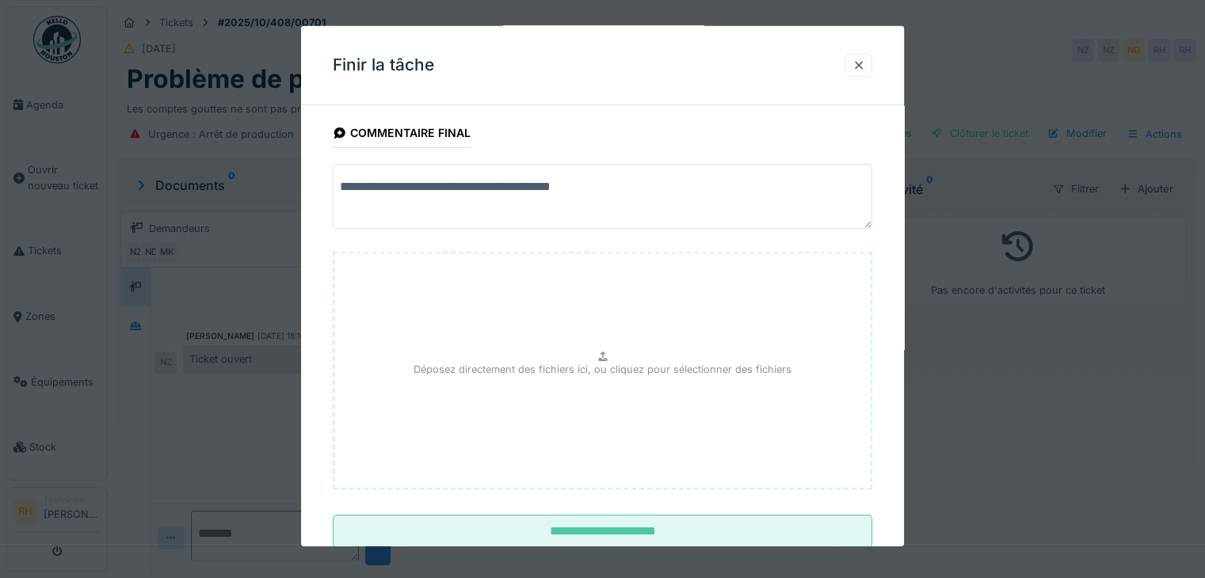
scroll to position [124, 0]
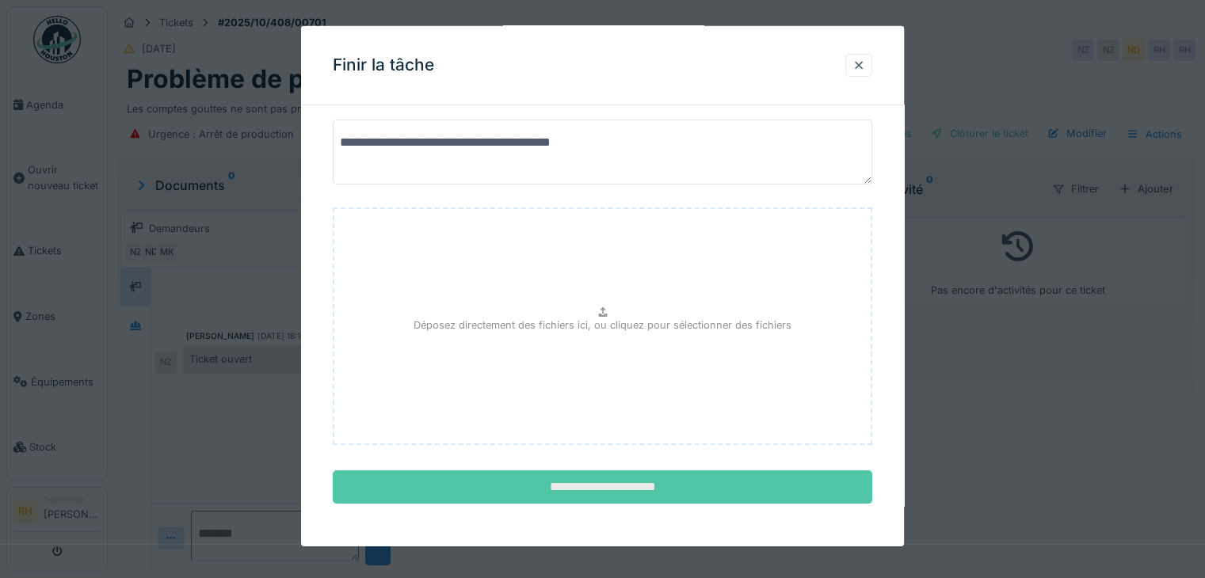
type textarea "**********"
click at [637, 497] on input "**********" at bounding box center [602, 487] width 539 height 33
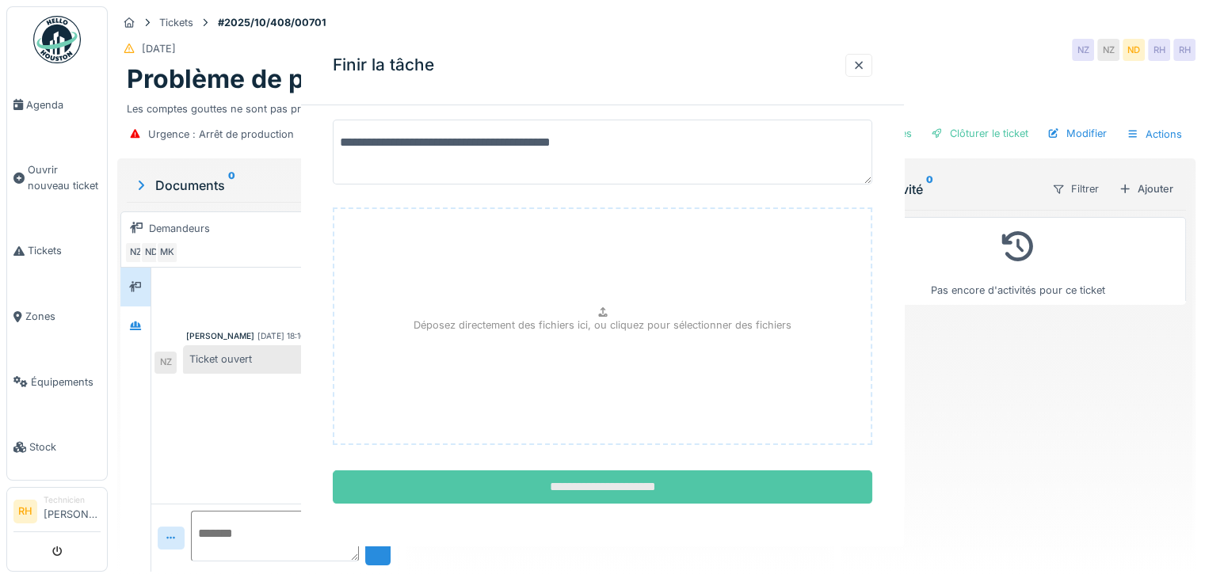
scroll to position [0, 0]
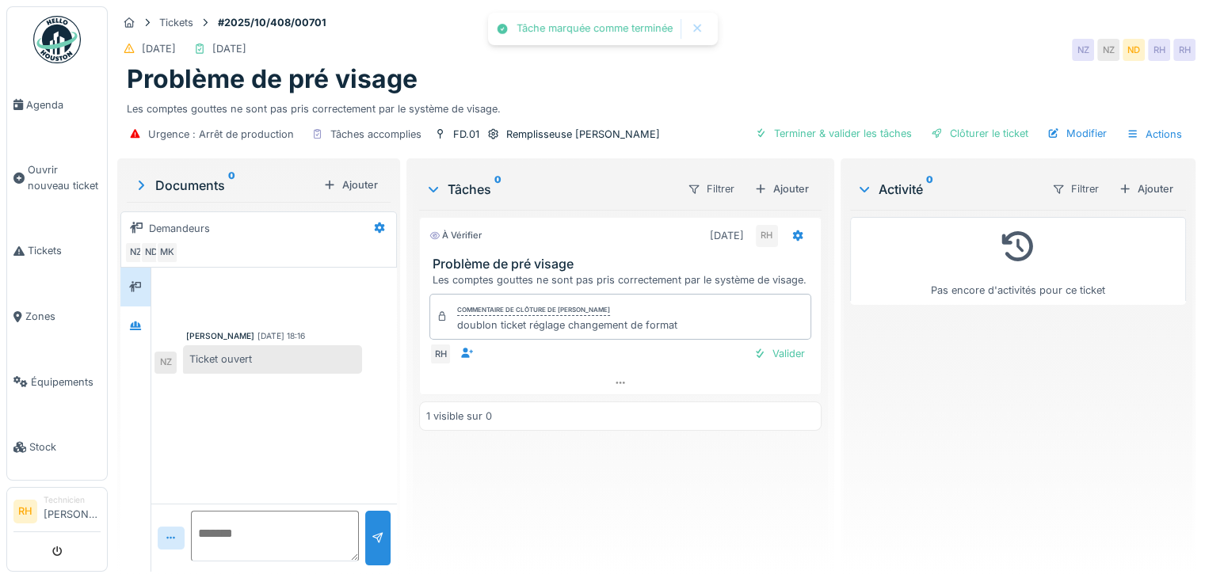
click at [954, 452] on div "Pas encore d'activités pour ce ticket" at bounding box center [1018, 384] width 336 height 349
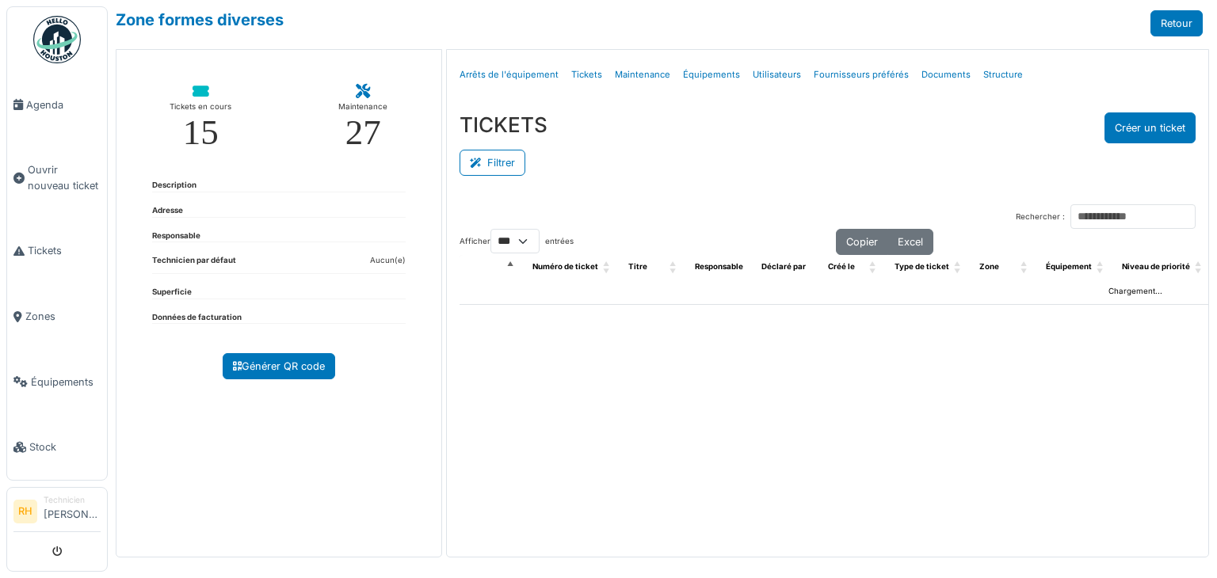
select select "***"
drag, startPoint x: 520, startPoint y: 166, endPoint x: 545, endPoint y: 169, distance: 25.5
click at [520, 166] on button "Filtrer" at bounding box center [492, 163] width 66 height 26
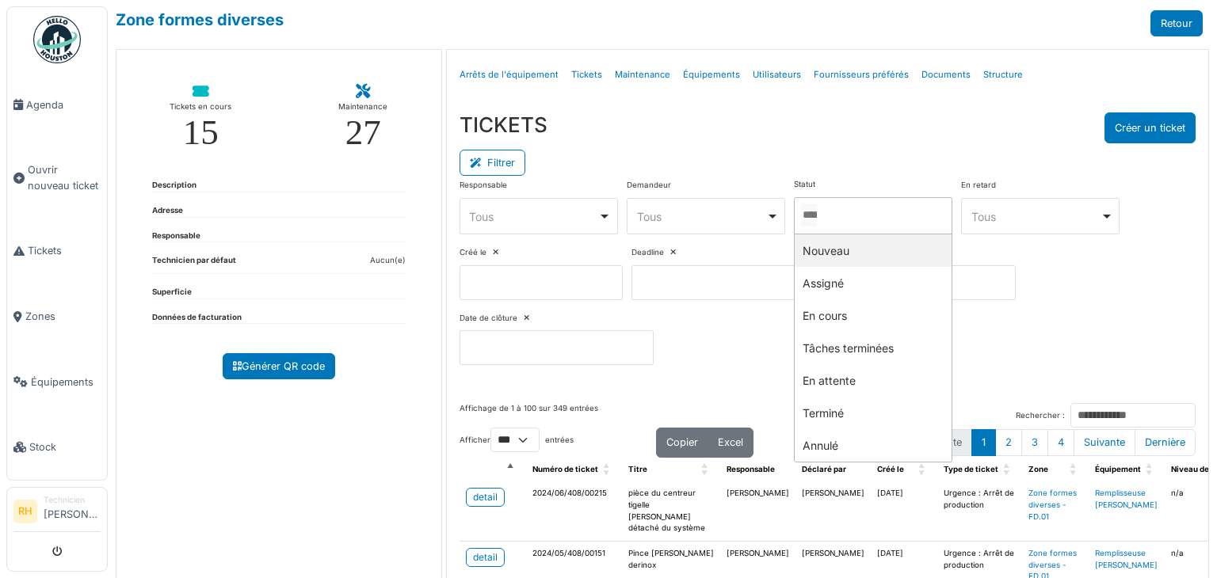
drag, startPoint x: 806, startPoint y: 209, endPoint x: 814, endPoint y: 234, distance: 25.8
click at [806, 208] on input "Tous" at bounding box center [809, 215] width 16 height 23
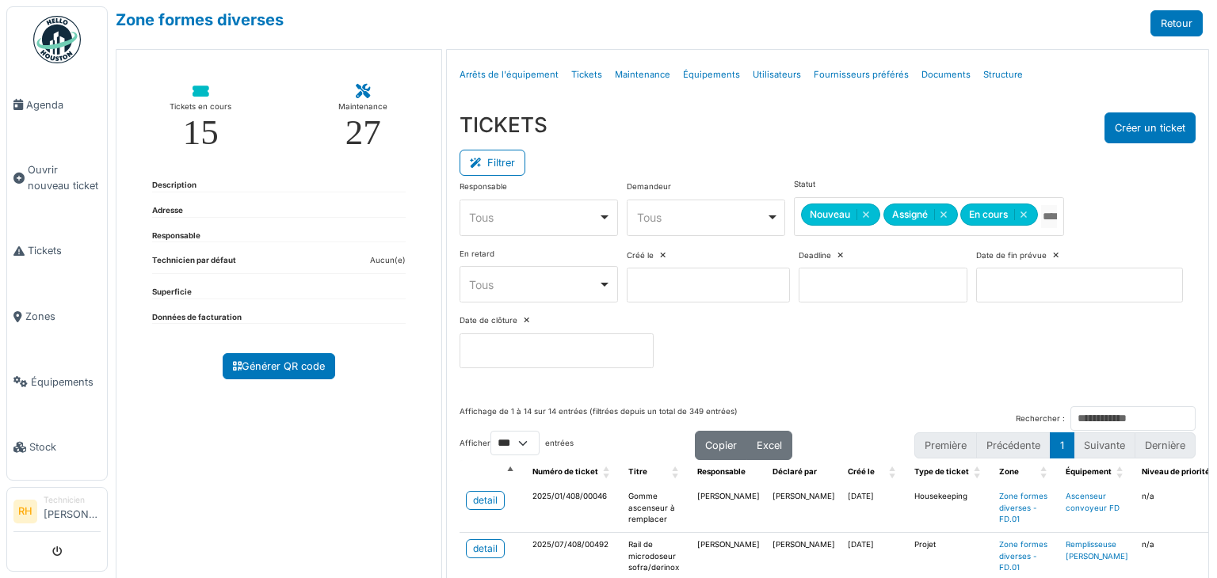
click at [857, 157] on div "Filtrer" at bounding box center [827, 161] width 736 height 36
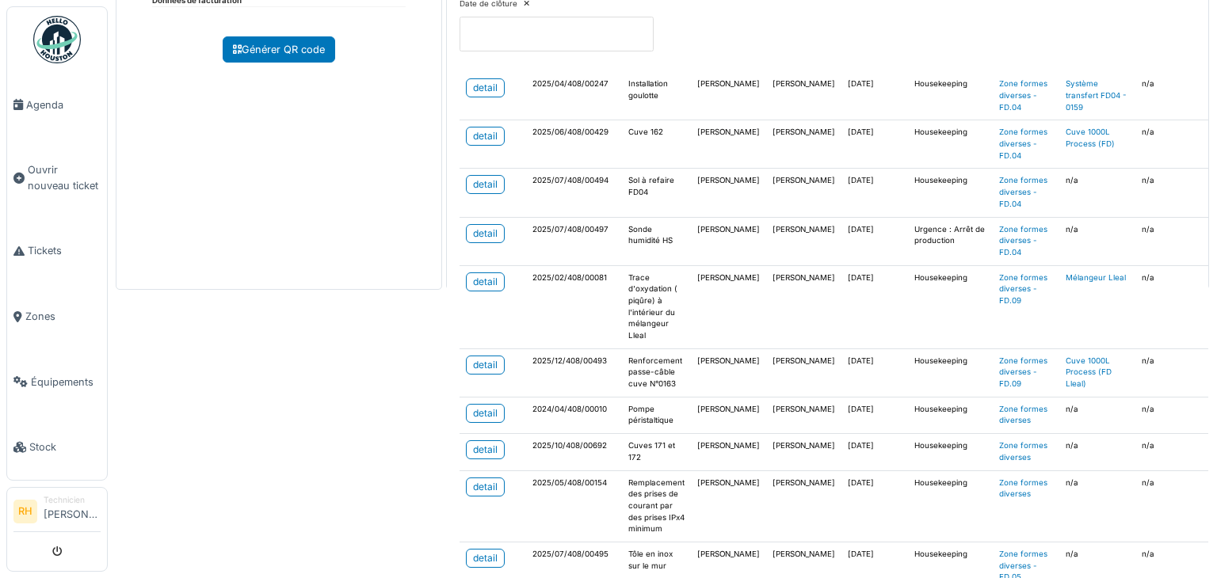
scroll to position [346, 0]
click at [480, 443] on div "detail" at bounding box center [485, 450] width 25 height 14
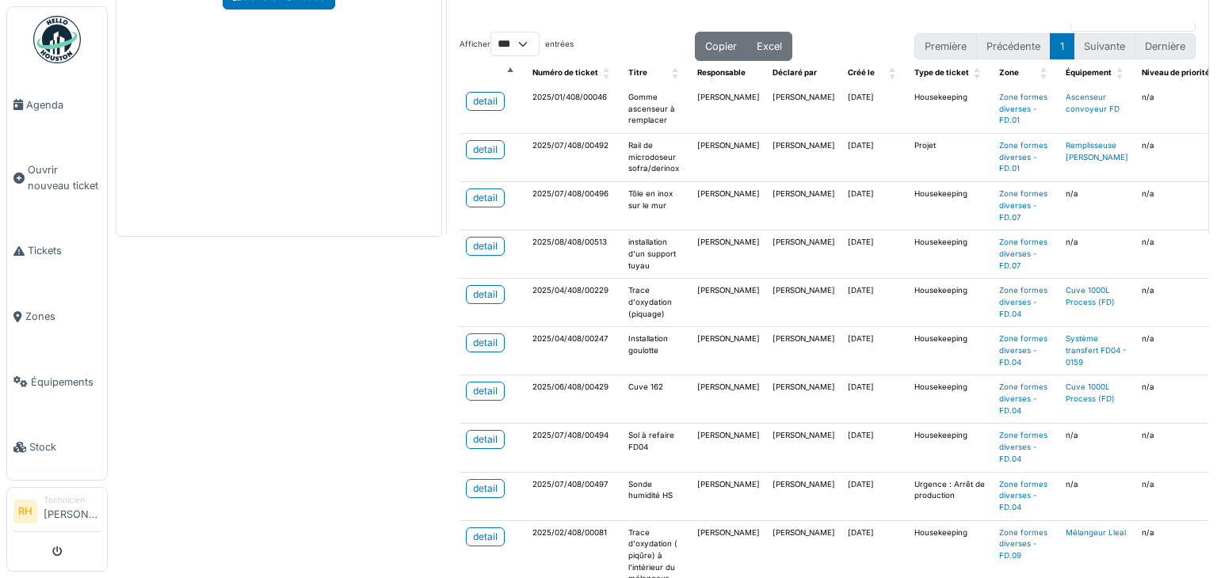
scroll to position [0, 0]
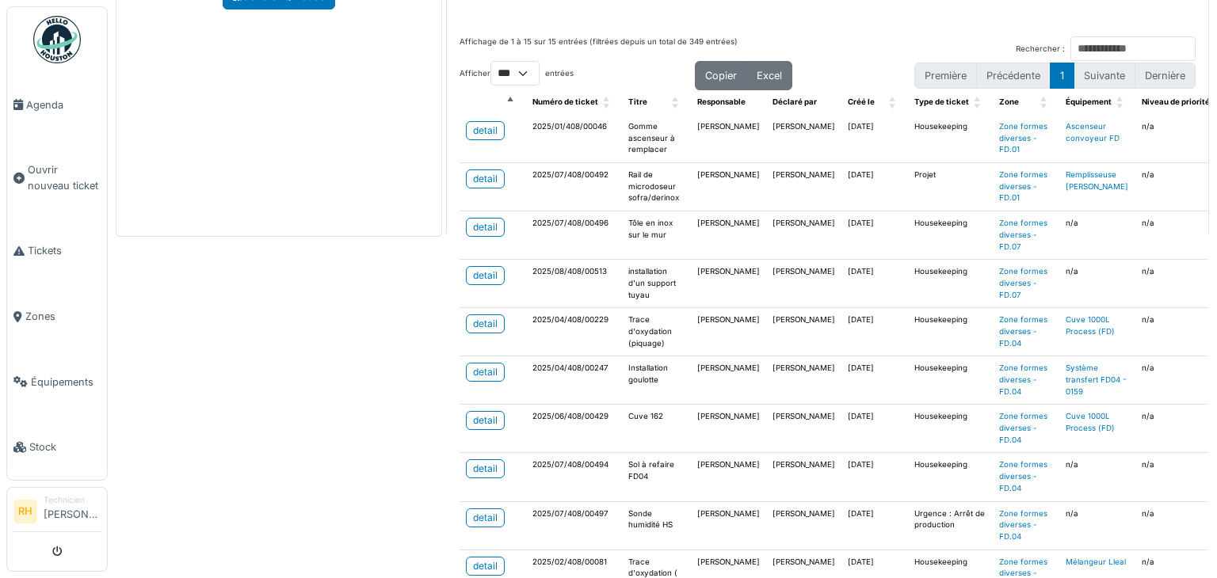
drag, startPoint x: 267, startPoint y: 400, endPoint x: 269, endPoint y: 374, distance: 26.3
click at [268, 399] on div "Zone formes diverses Retour Tickets en cours 15 Maintenance 27 Description Adre…" at bounding box center [662, 289] width 1109 height 578
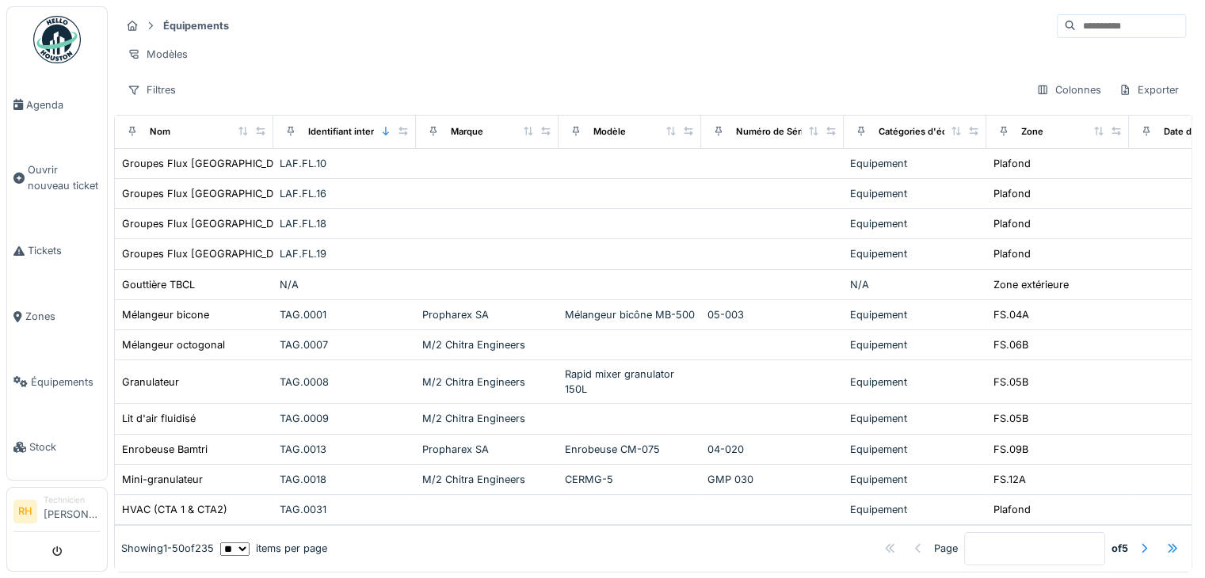
click at [1098, 29] on input at bounding box center [1130, 26] width 109 height 22
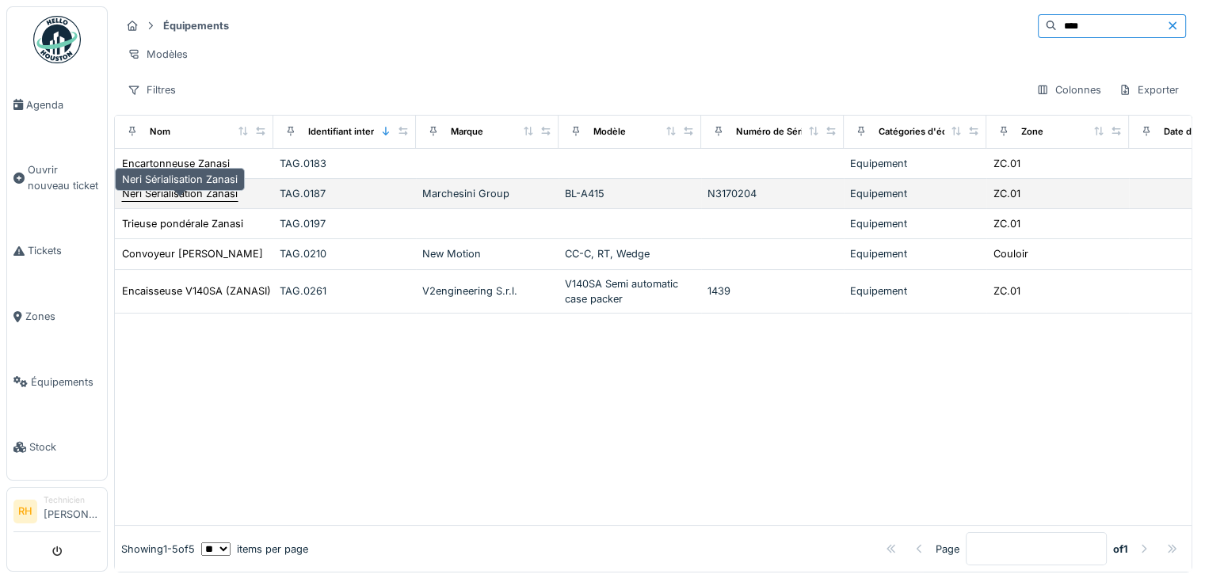
type input "****"
click at [228, 201] on div "Neri Sérialisation Zanasi" at bounding box center [180, 193] width 116 height 15
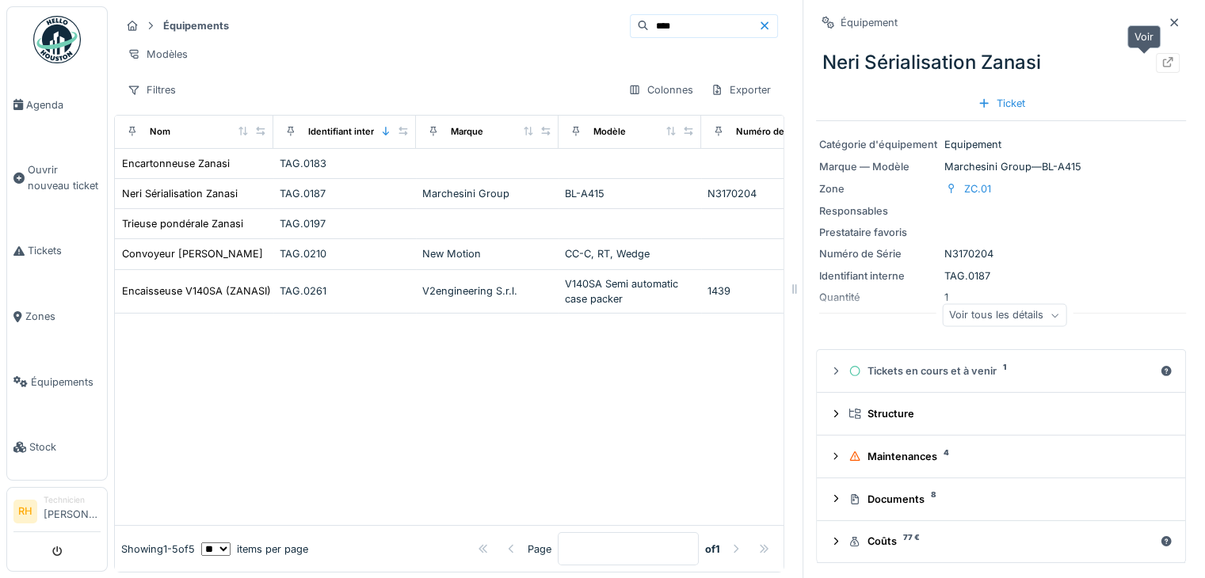
click at [1156, 67] on div at bounding box center [1168, 63] width 24 height 20
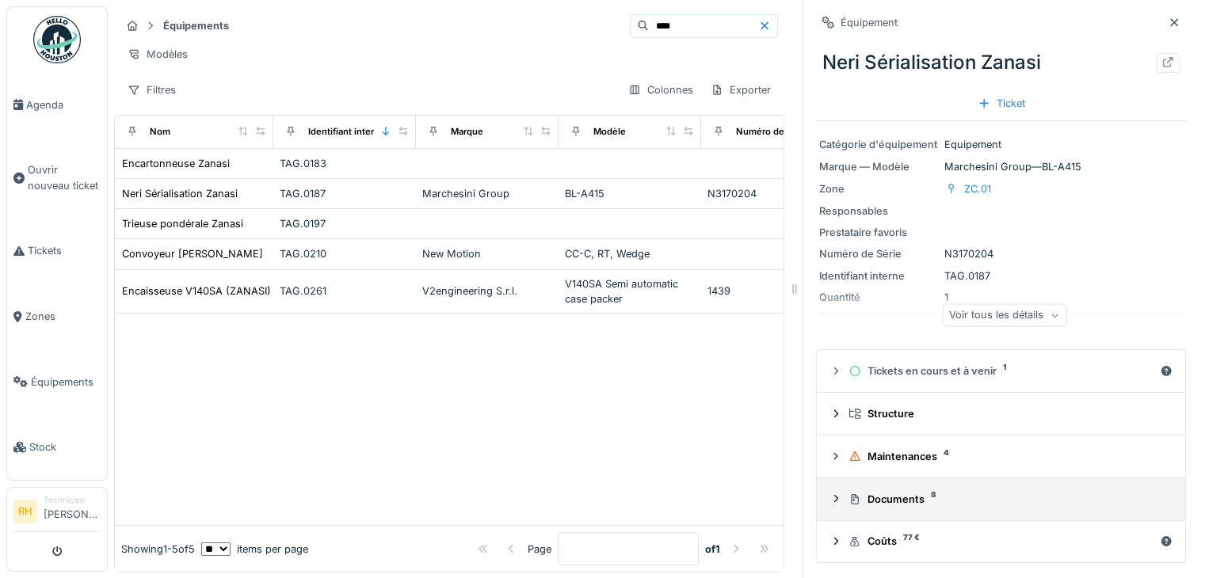
click at [829, 501] on icon at bounding box center [835, 499] width 13 height 10
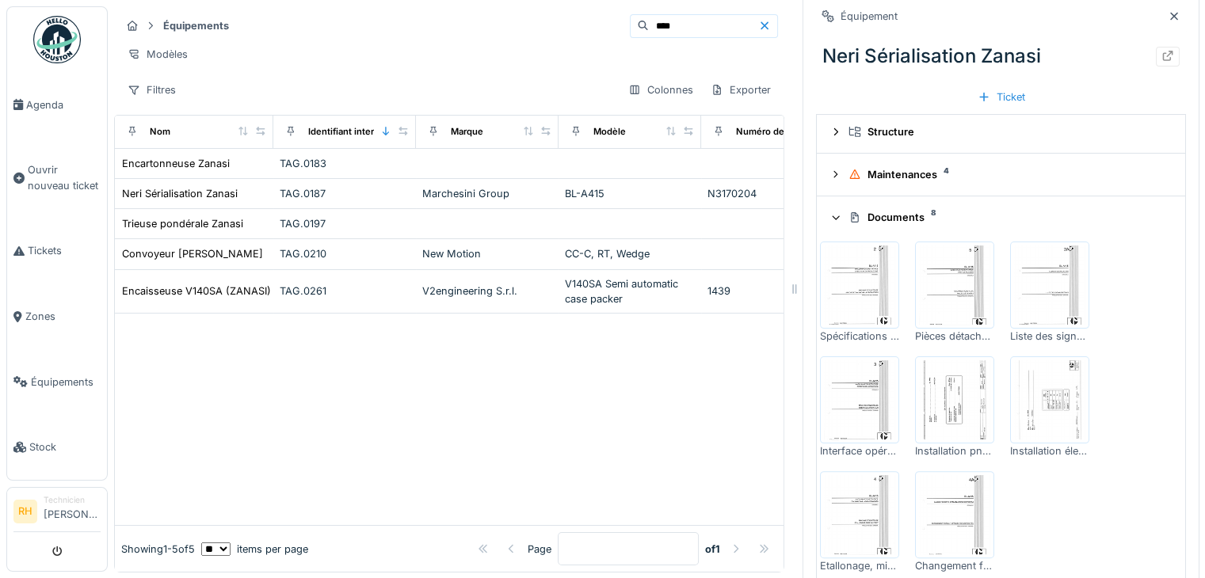
scroll to position [317, 0]
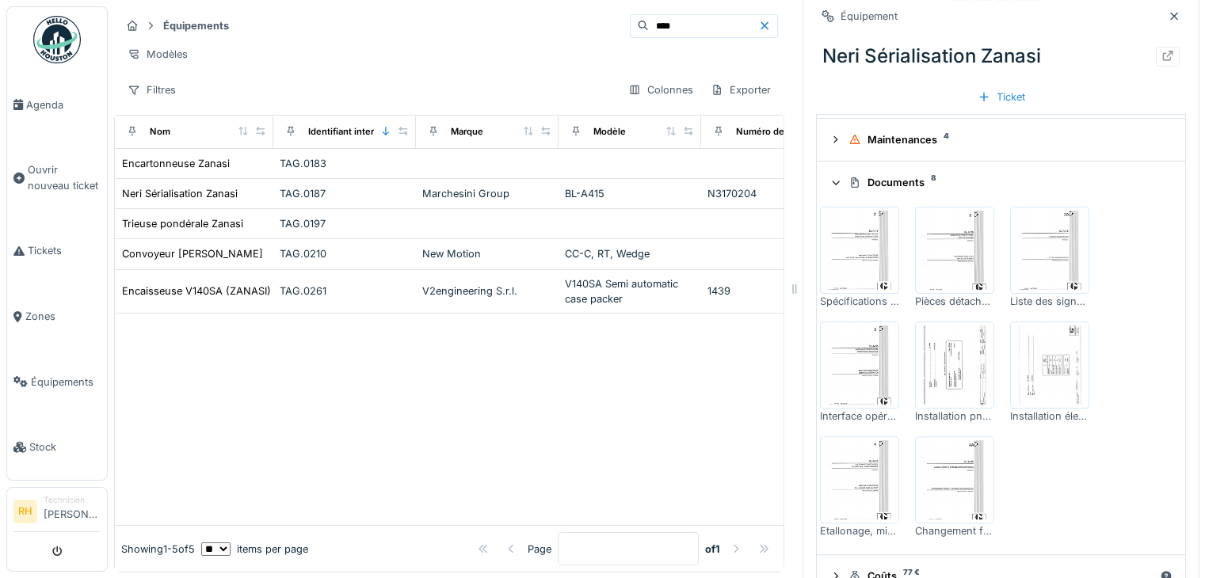
click at [1043, 349] on img at bounding box center [1049, 365] width 71 height 79
